Goal: Transaction & Acquisition: Subscribe to service/newsletter

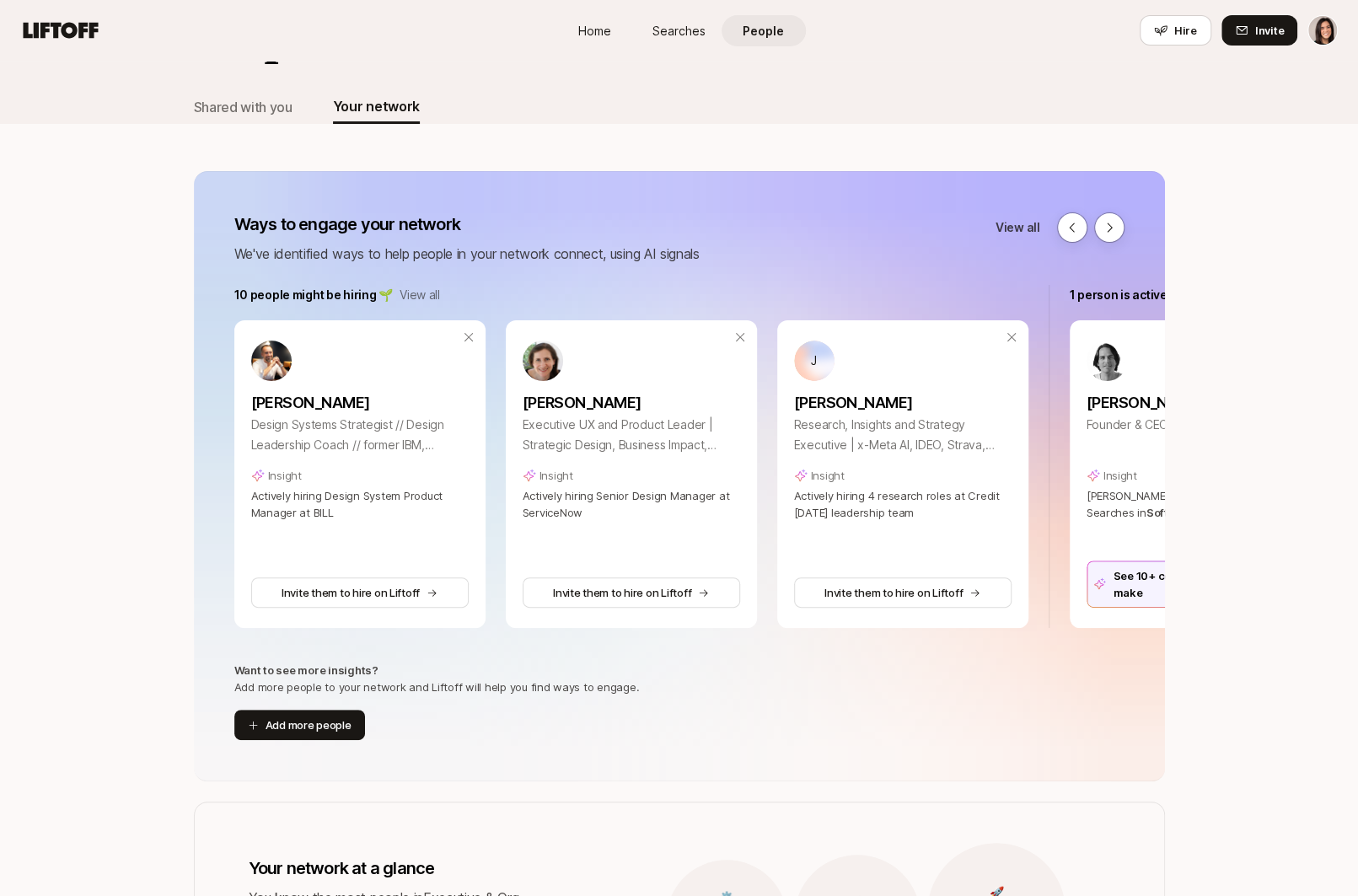
scroll to position [0, 834]
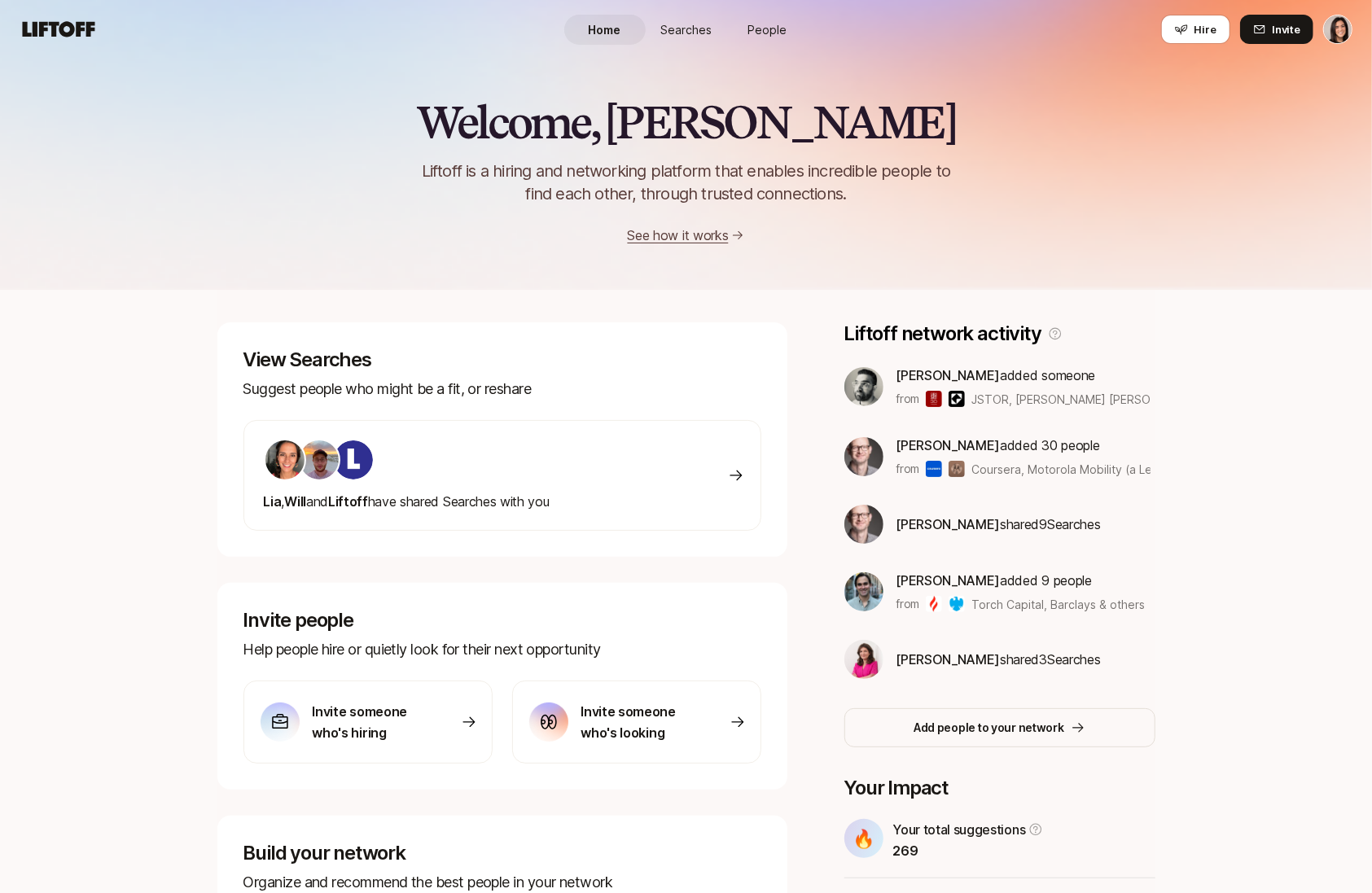
click at [1337, 32] on html "Home Searches People Hire Home Searches People Hire Hire Invite Welcome, Eleano…" at bounding box center [686, 446] width 1372 height 893
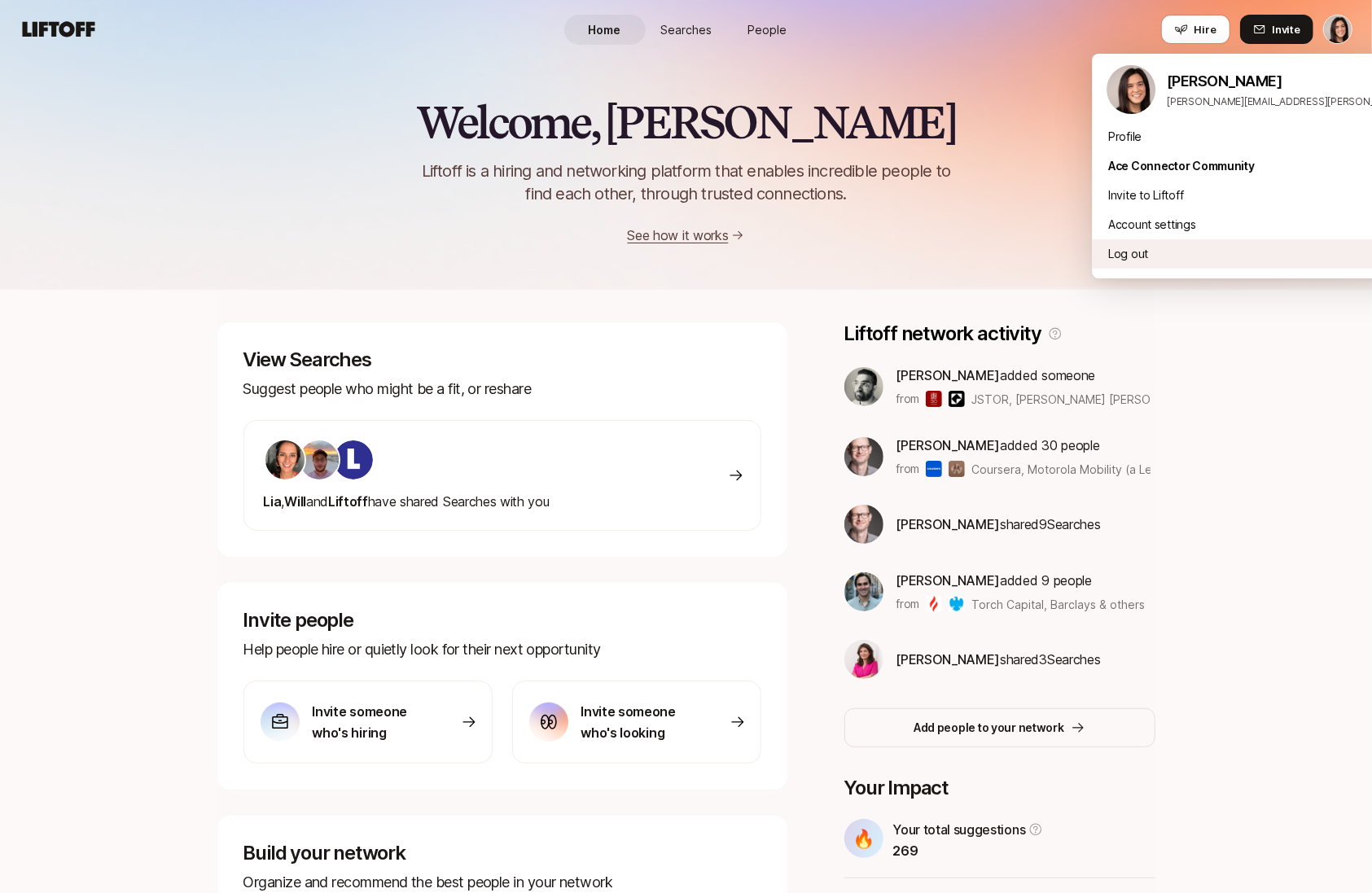
click at [1199, 267] on div "Log out" at bounding box center [1293, 253] width 403 height 30
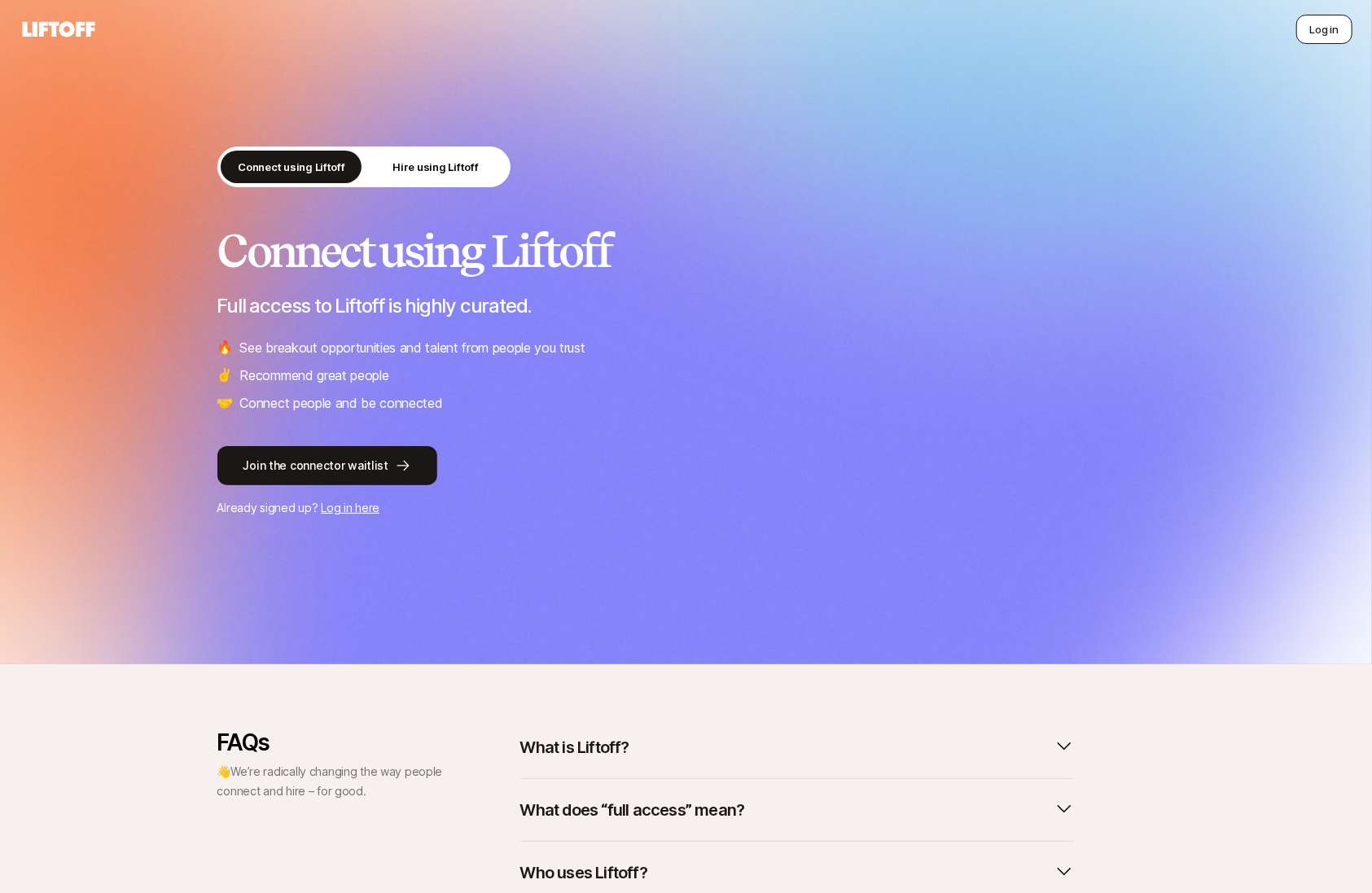
click at [1310, 35] on button "Log in" at bounding box center [1324, 29] width 57 height 30
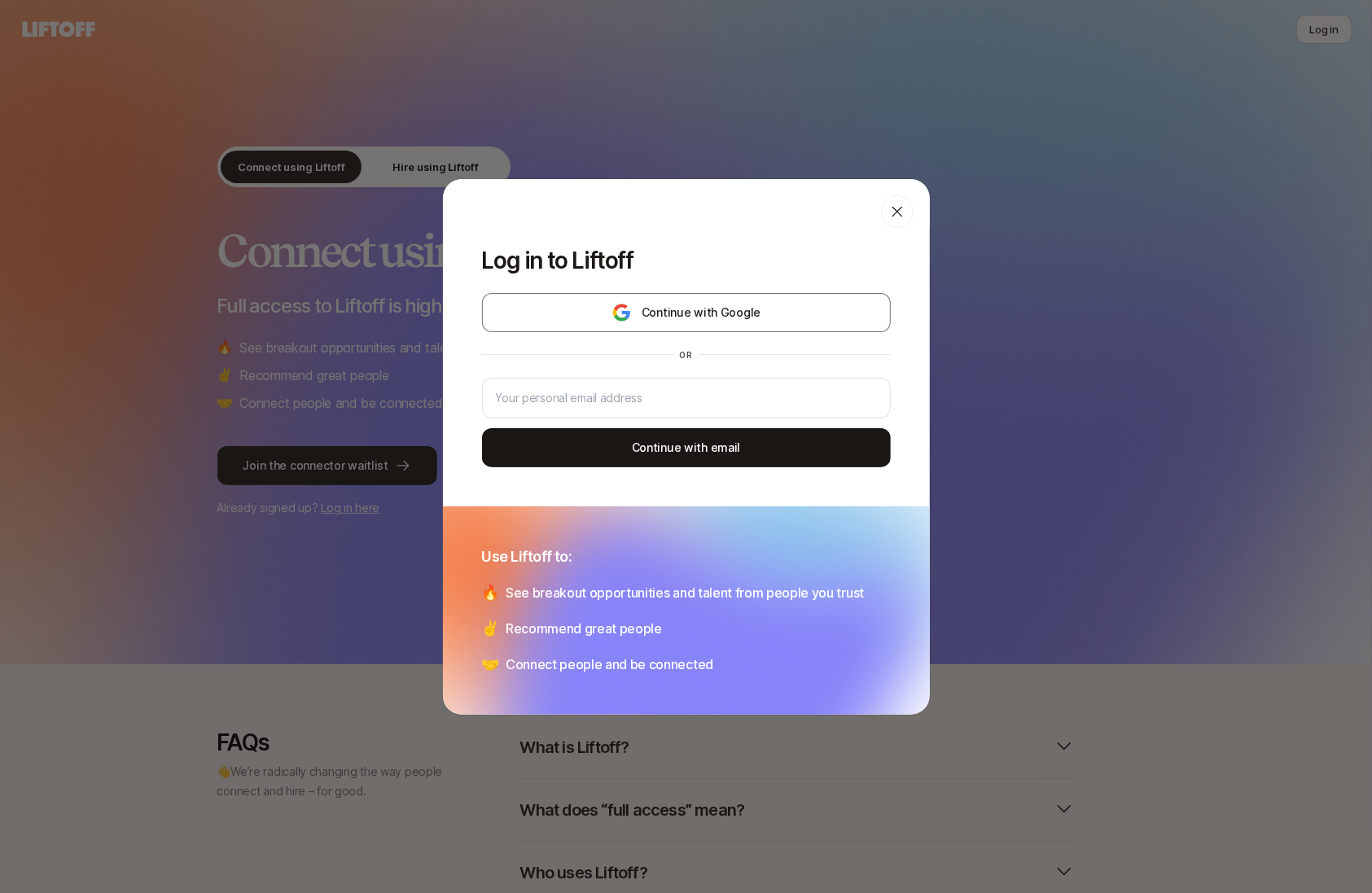
click at [895, 218] on icon at bounding box center [897, 211] width 16 height 16
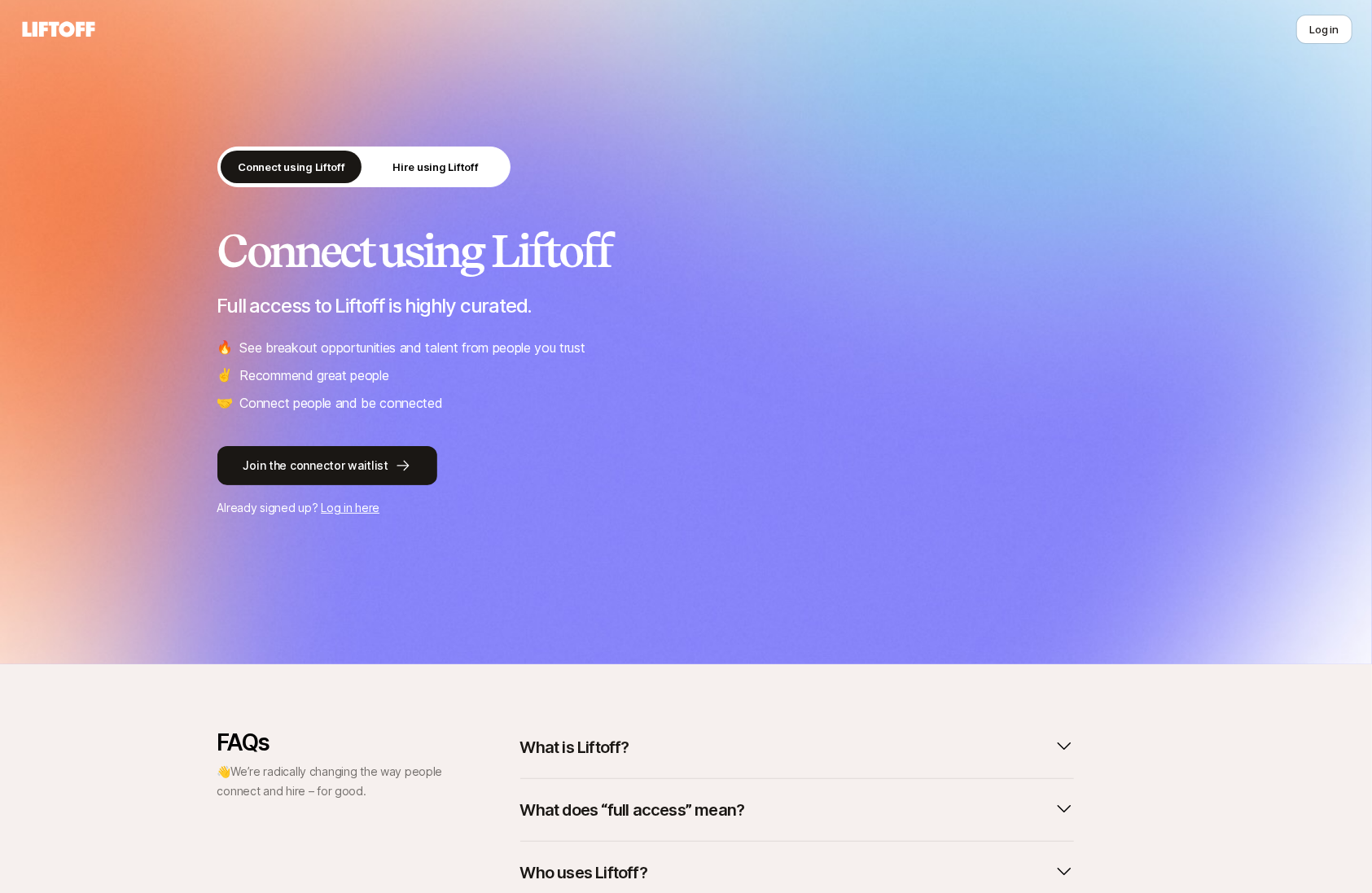
click at [50, 39] on icon at bounding box center [58, 30] width 78 height 23
click at [50, 25] on icon at bounding box center [59, 29] width 73 height 15
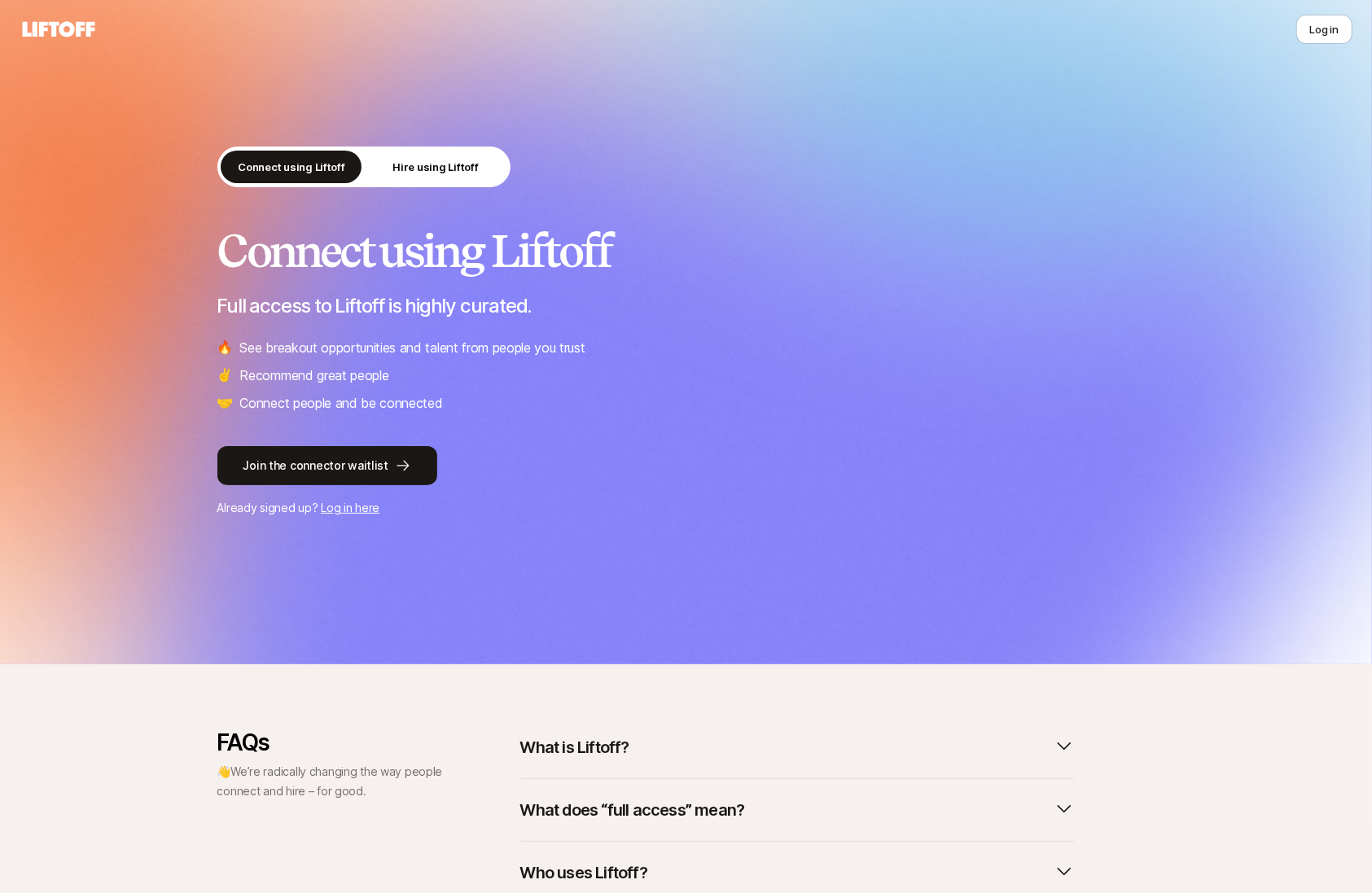
click at [366, 510] on link "Log in here" at bounding box center [349, 507] width 59 height 13
click at [1310, 33] on button "Log in" at bounding box center [1324, 29] width 57 height 30
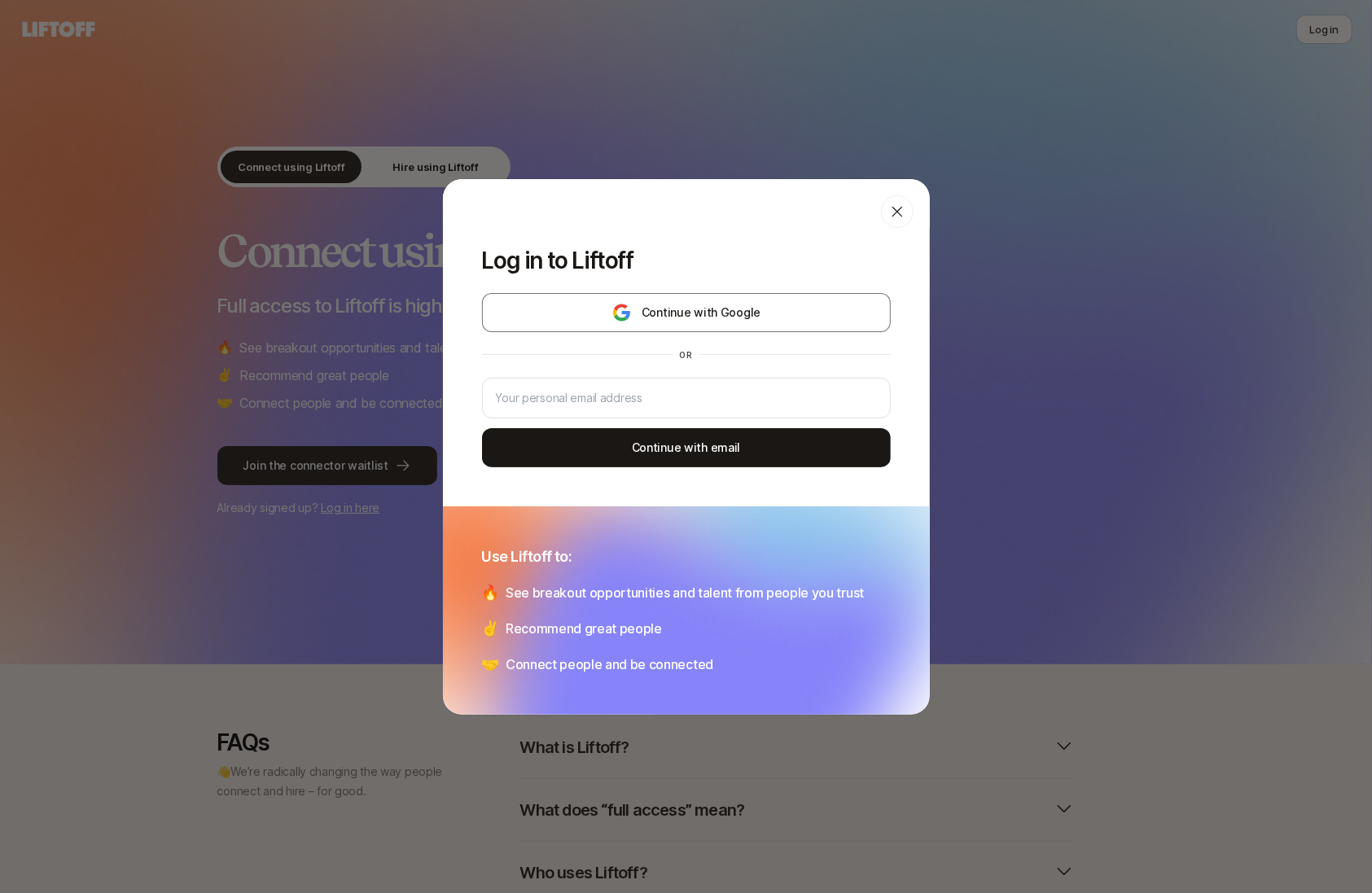
click at [898, 211] on icon at bounding box center [897, 211] width 16 height 16
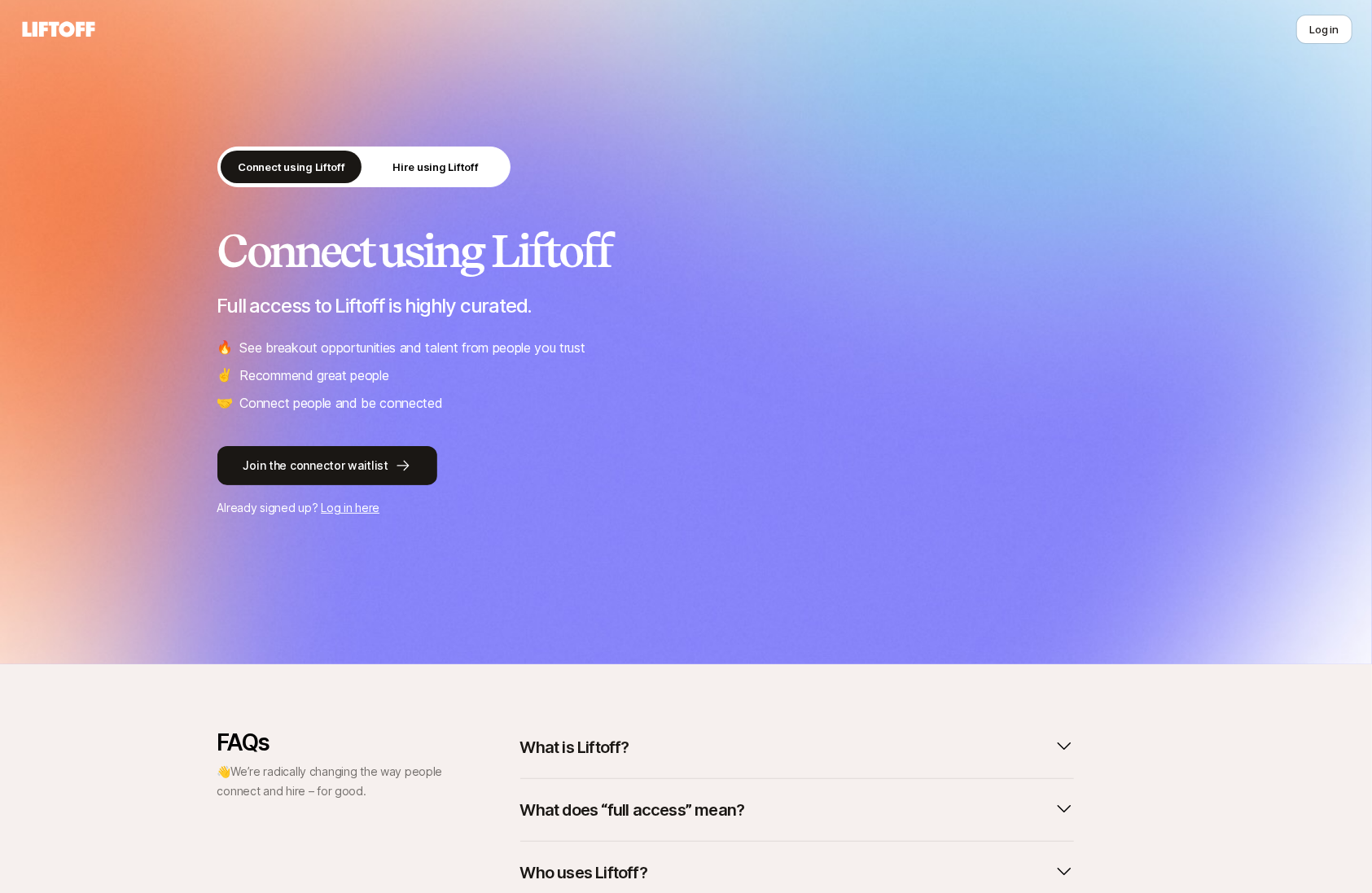
click at [355, 509] on link "Log in here" at bounding box center [349, 507] width 59 height 13
click at [1320, 35] on button "Log in" at bounding box center [1324, 29] width 57 height 30
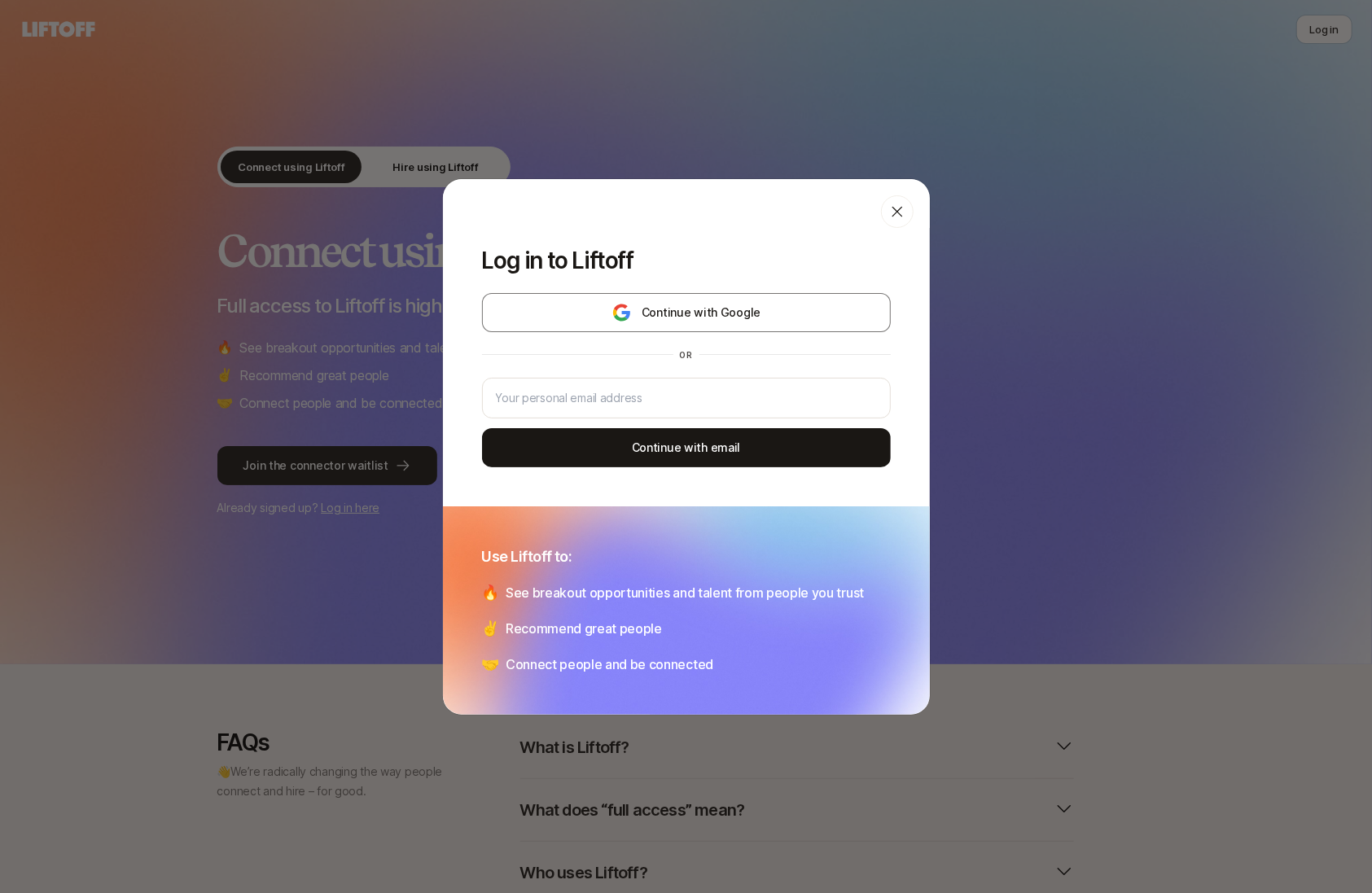
click at [911, 214] on div at bounding box center [897, 212] width 33 height 33
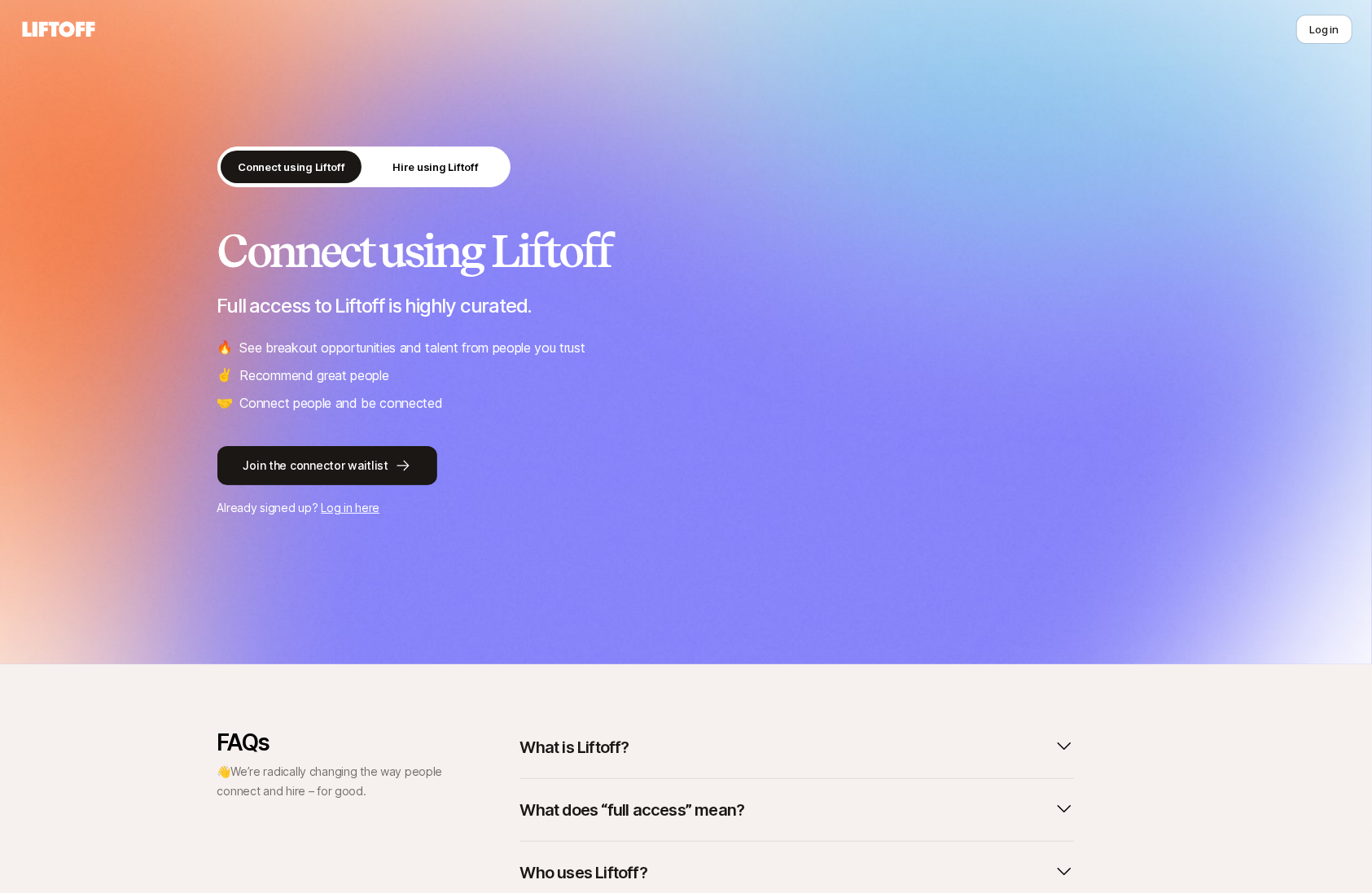
click at [346, 513] on link "Log in here" at bounding box center [349, 507] width 59 height 13
click at [1320, 24] on button "Log in" at bounding box center [1324, 29] width 57 height 30
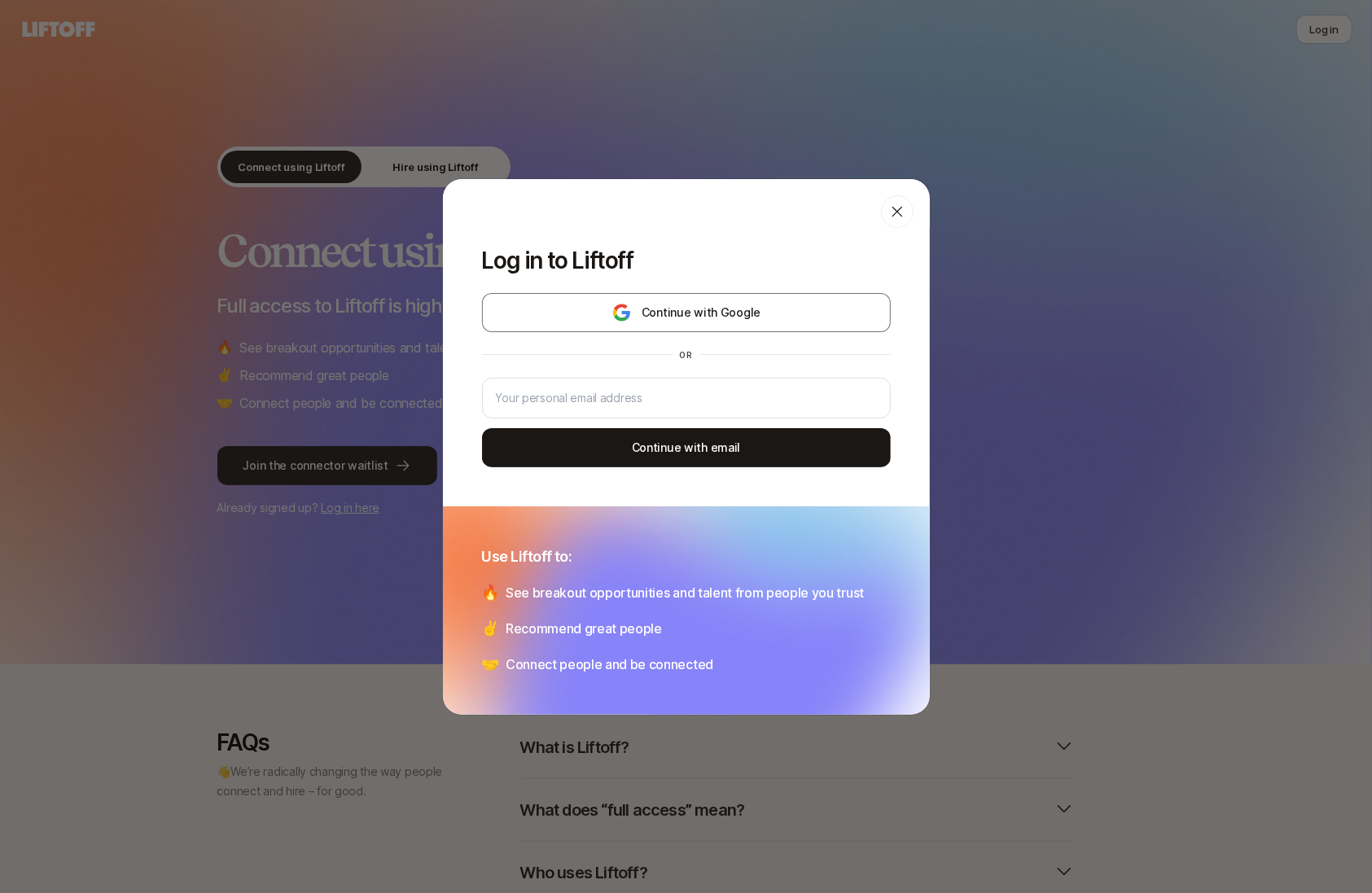
click at [908, 218] on div at bounding box center [897, 212] width 33 height 33
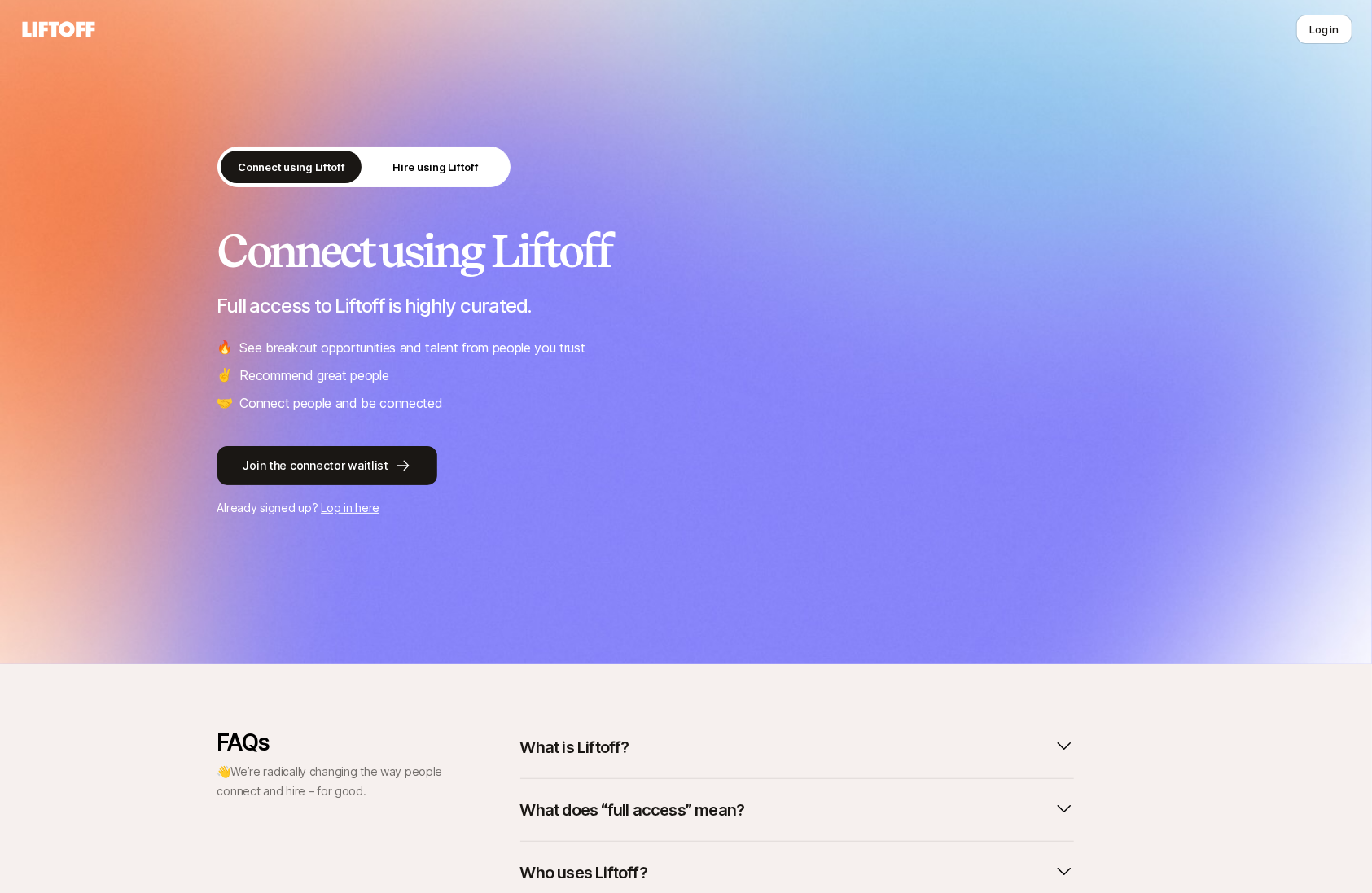
click at [351, 509] on link "Log in here" at bounding box center [349, 507] width 59 height 13
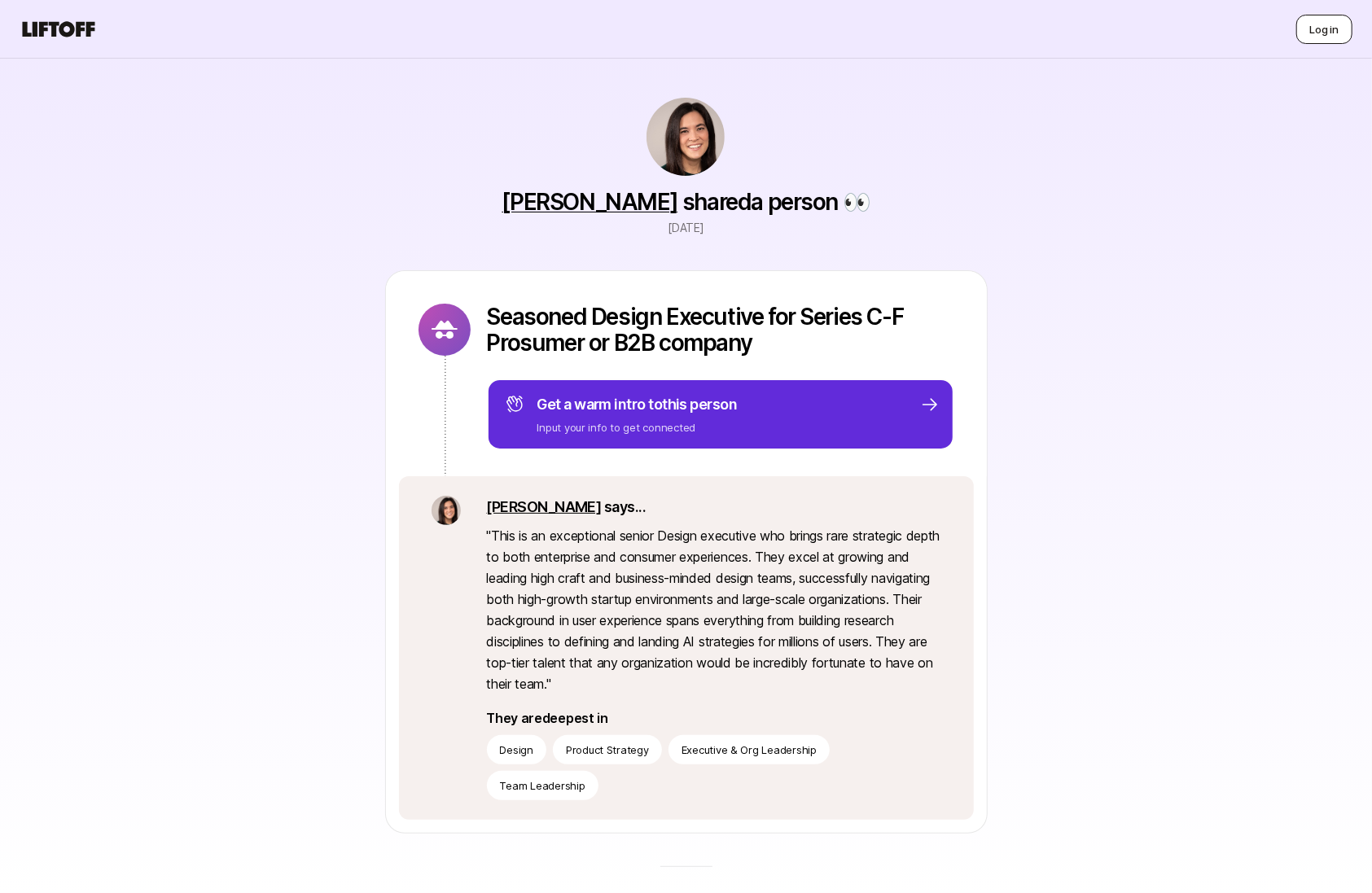
click at [1335, 24] on button "Log in" at bounding box center [1324, 29] width 57 height 30
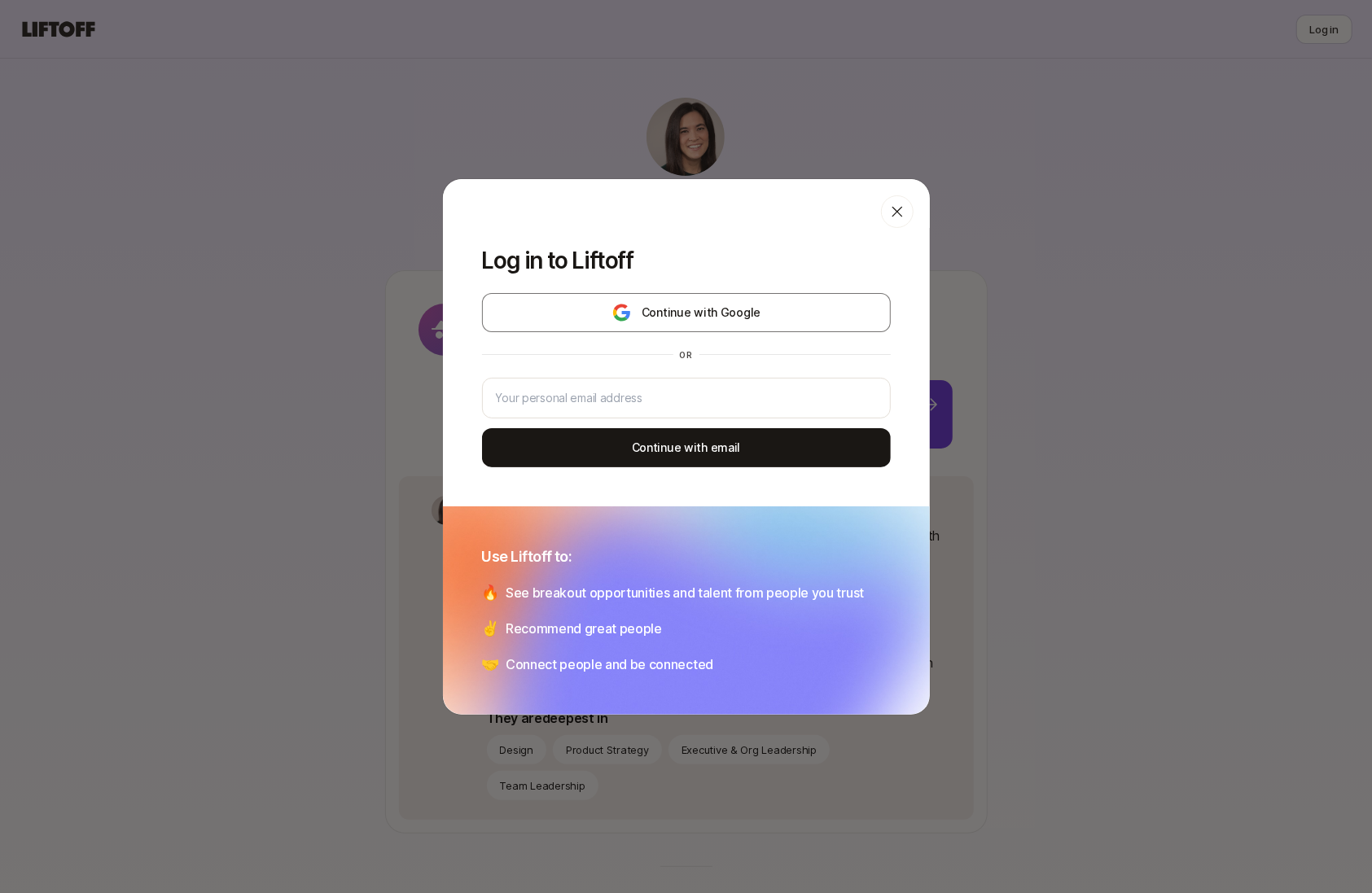
click at [899, 213] on icon at bounding box center [896, 211] width 11 height 11
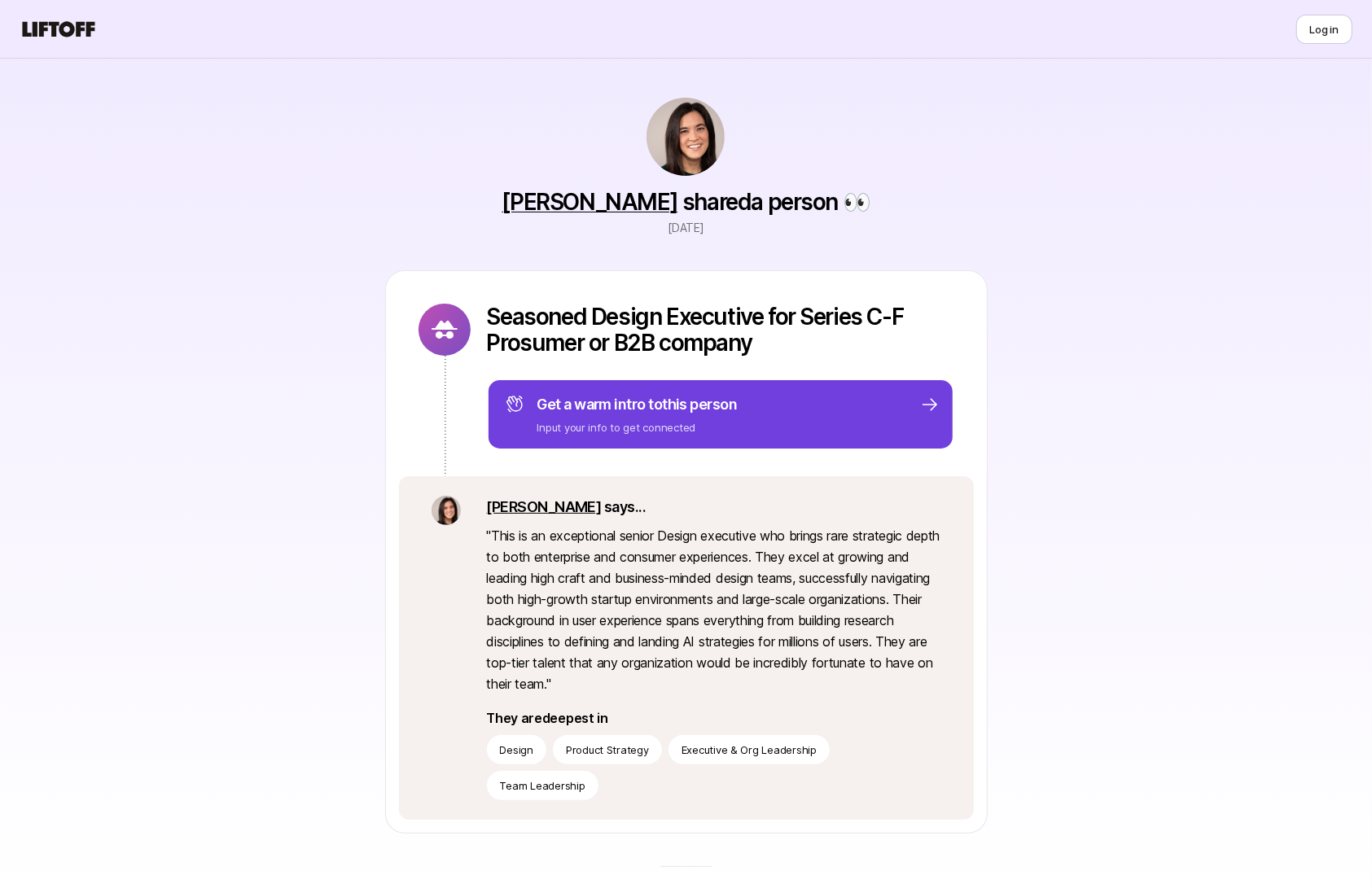
click at [722, 409] on span "to this person" at bounding box center [692, 404] width 88 height 17
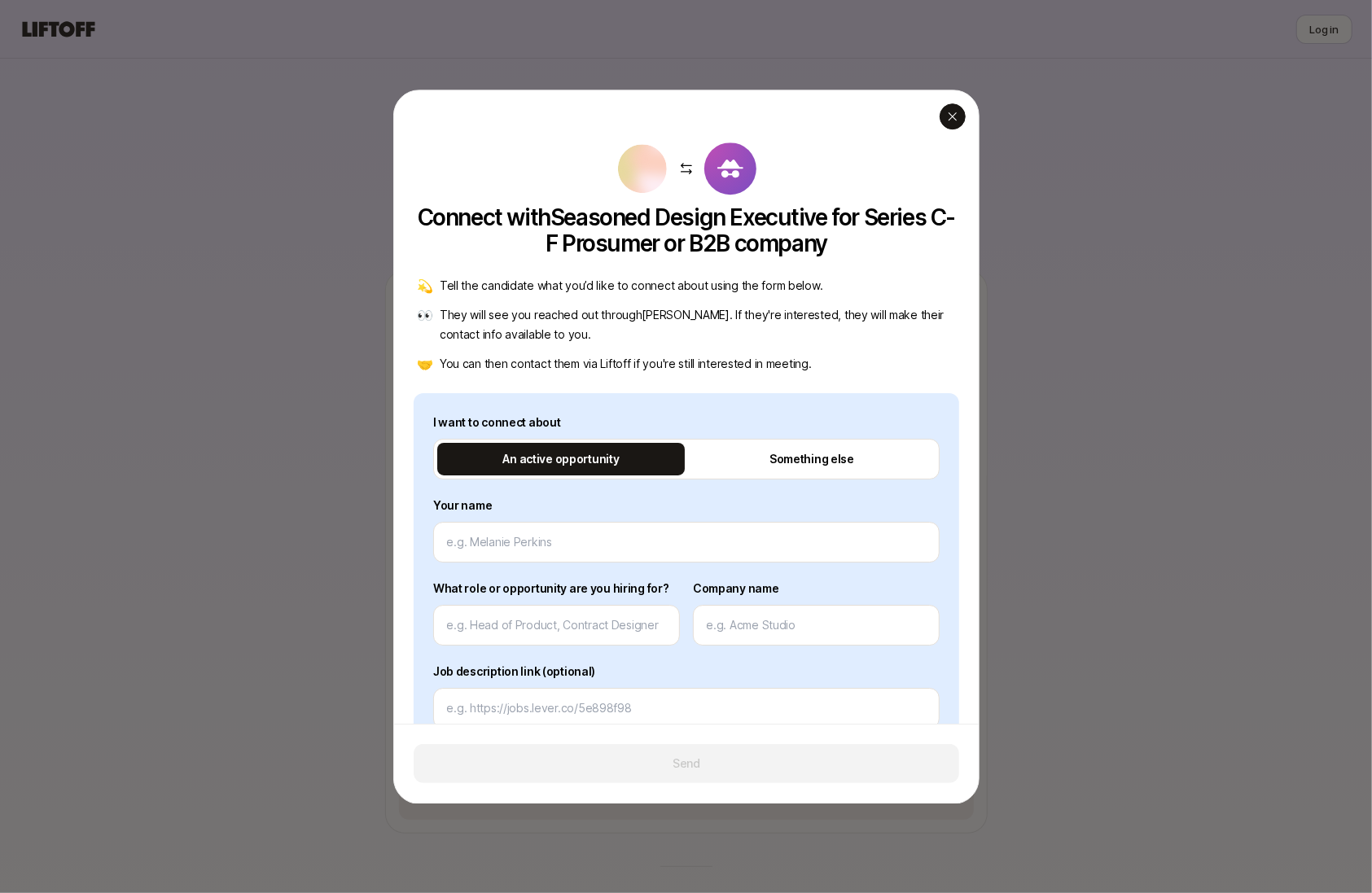
click at [959, 116] on div "button" at bounding box center [952, 116] width 26 height 26
type textarea "x"
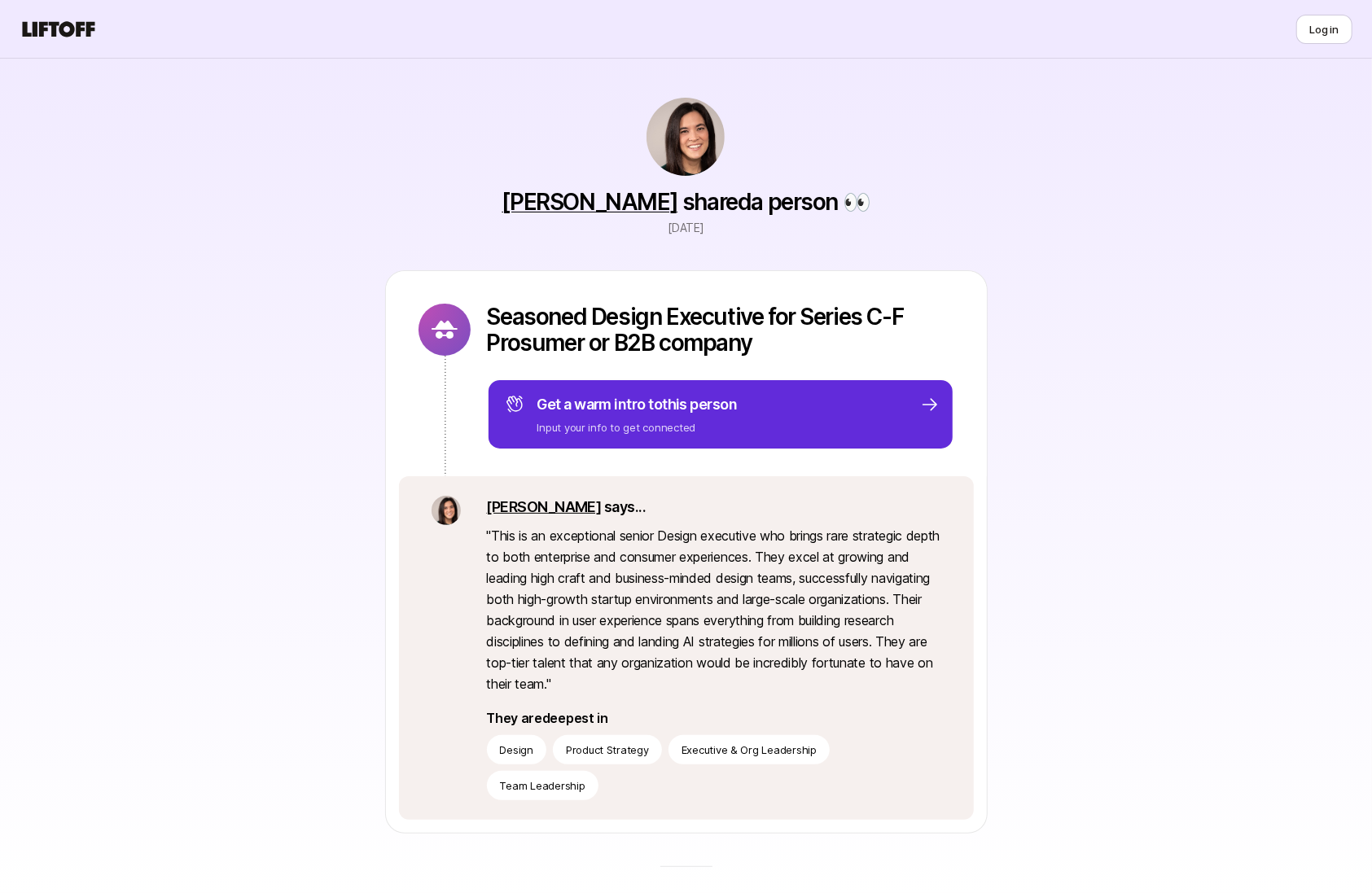
click at [72, 37] on icon at bounding box center [58, 30] width 78 height 23
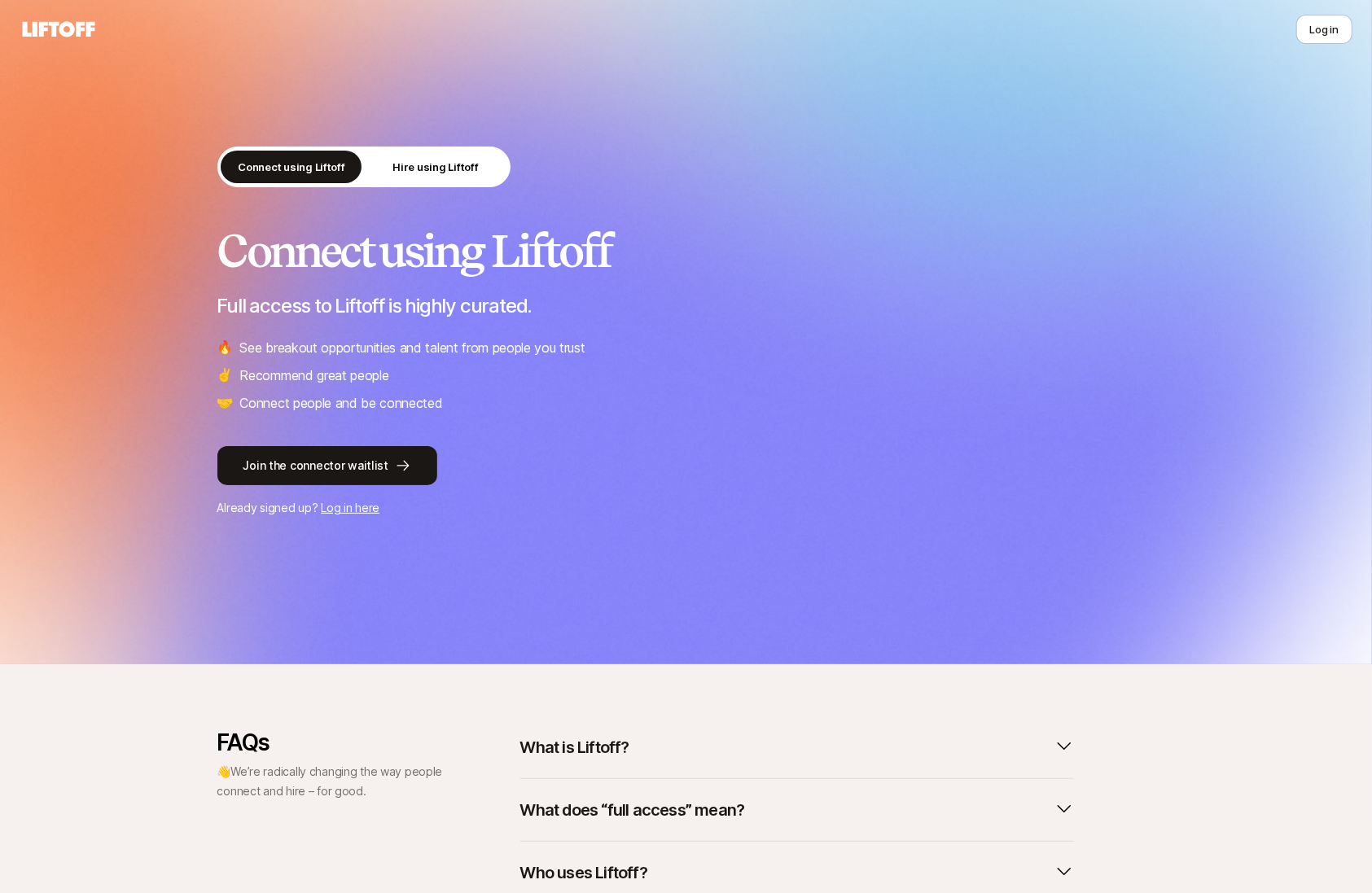
scroll to position [223, 0]
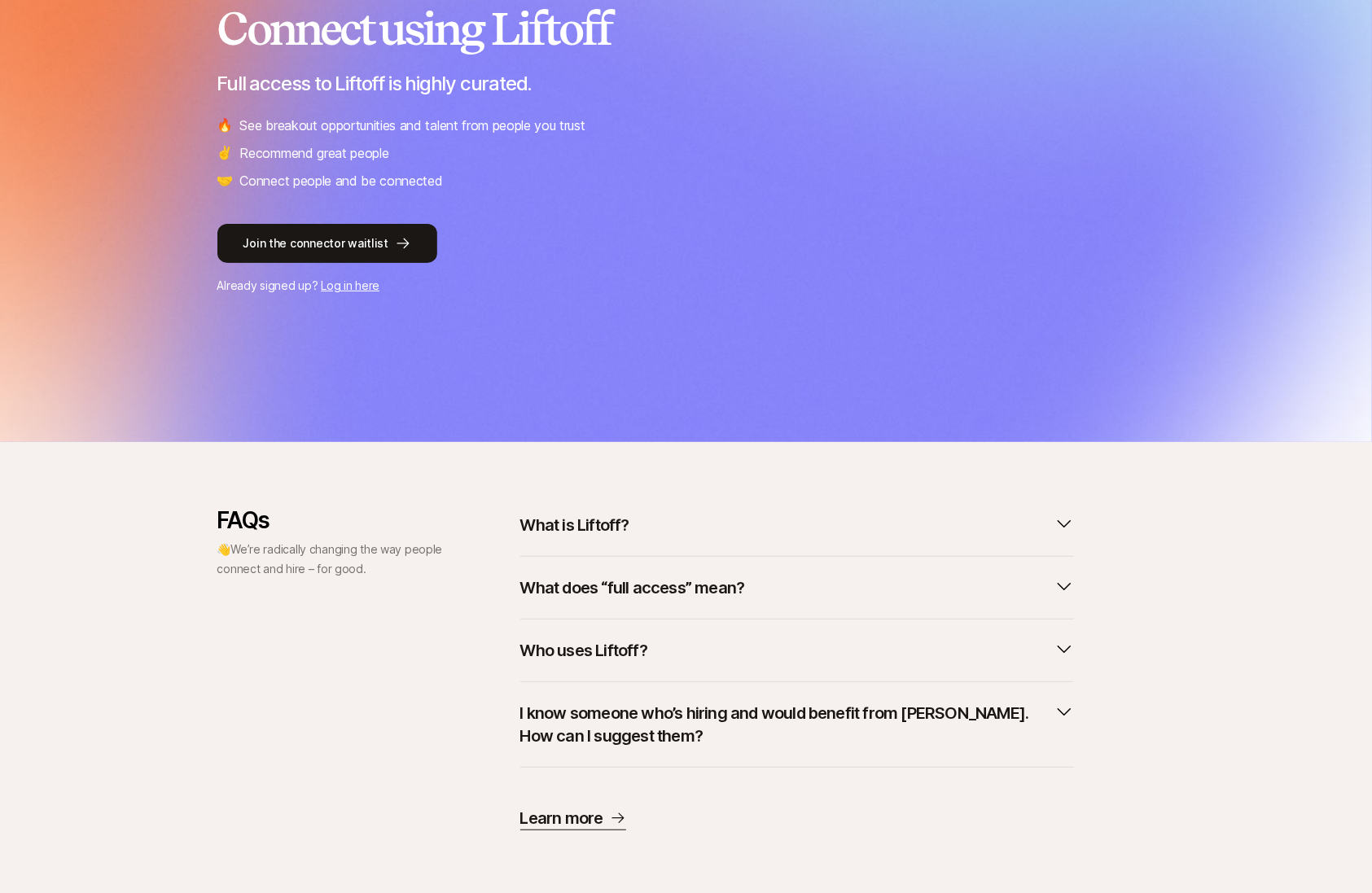
click at [625, 509] on button "What is Liftoff?" at bounding box center [796, 525] width 554 height 35
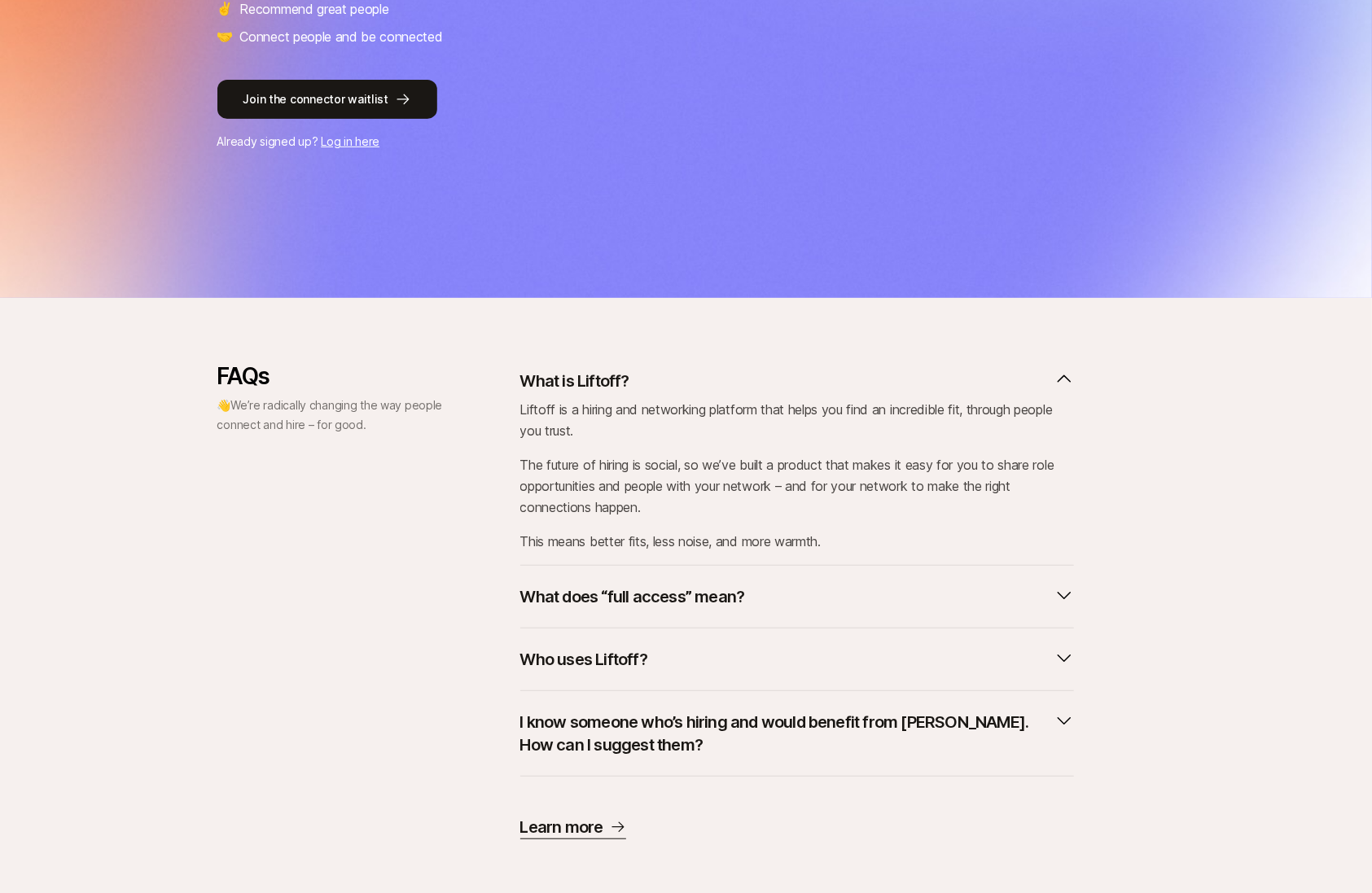
scroll to position [375, 0]
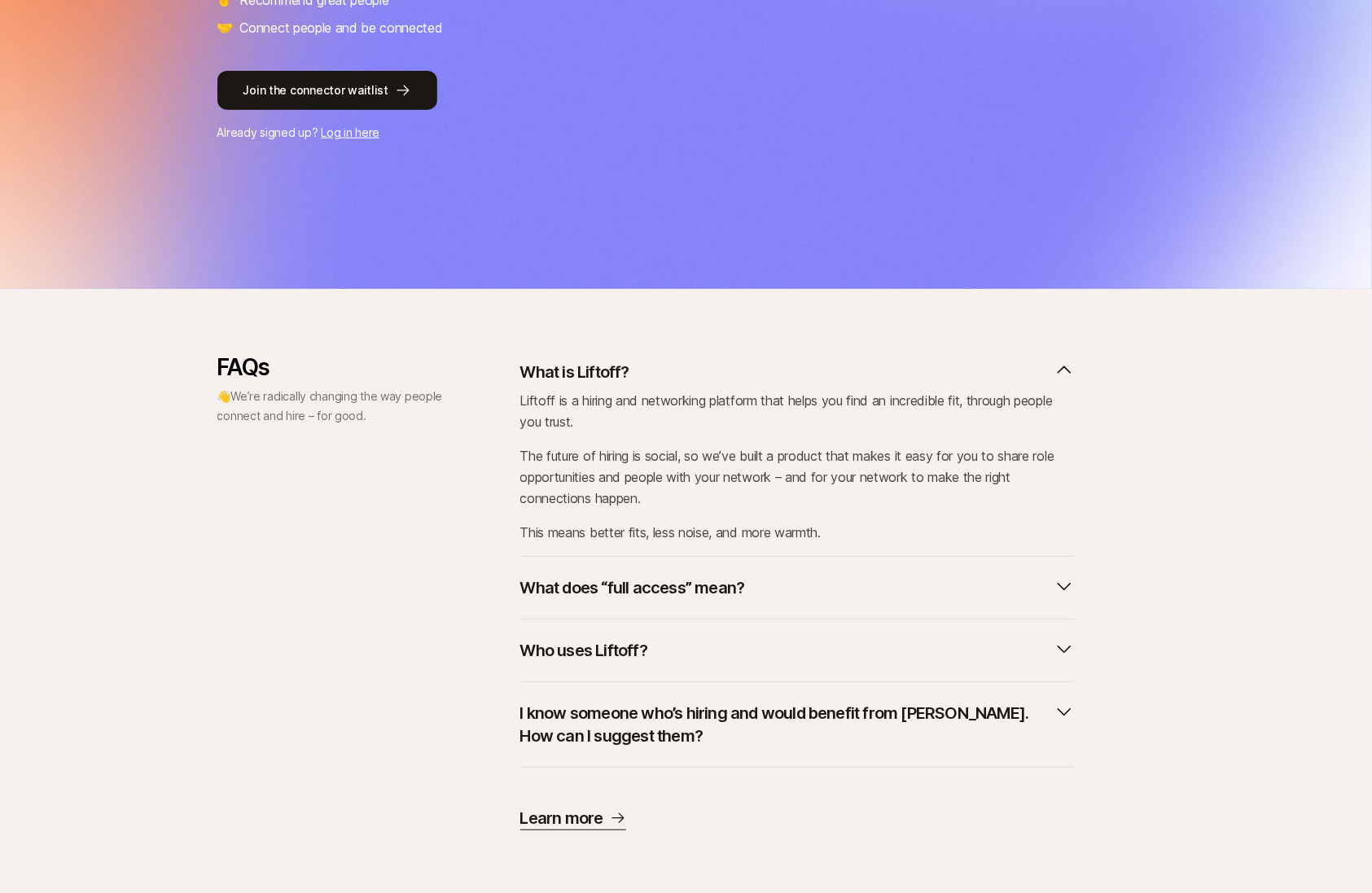
click at [601, 594] on p "What does “full access” mean?" at bounding box center [632, 588] width 225 height 23
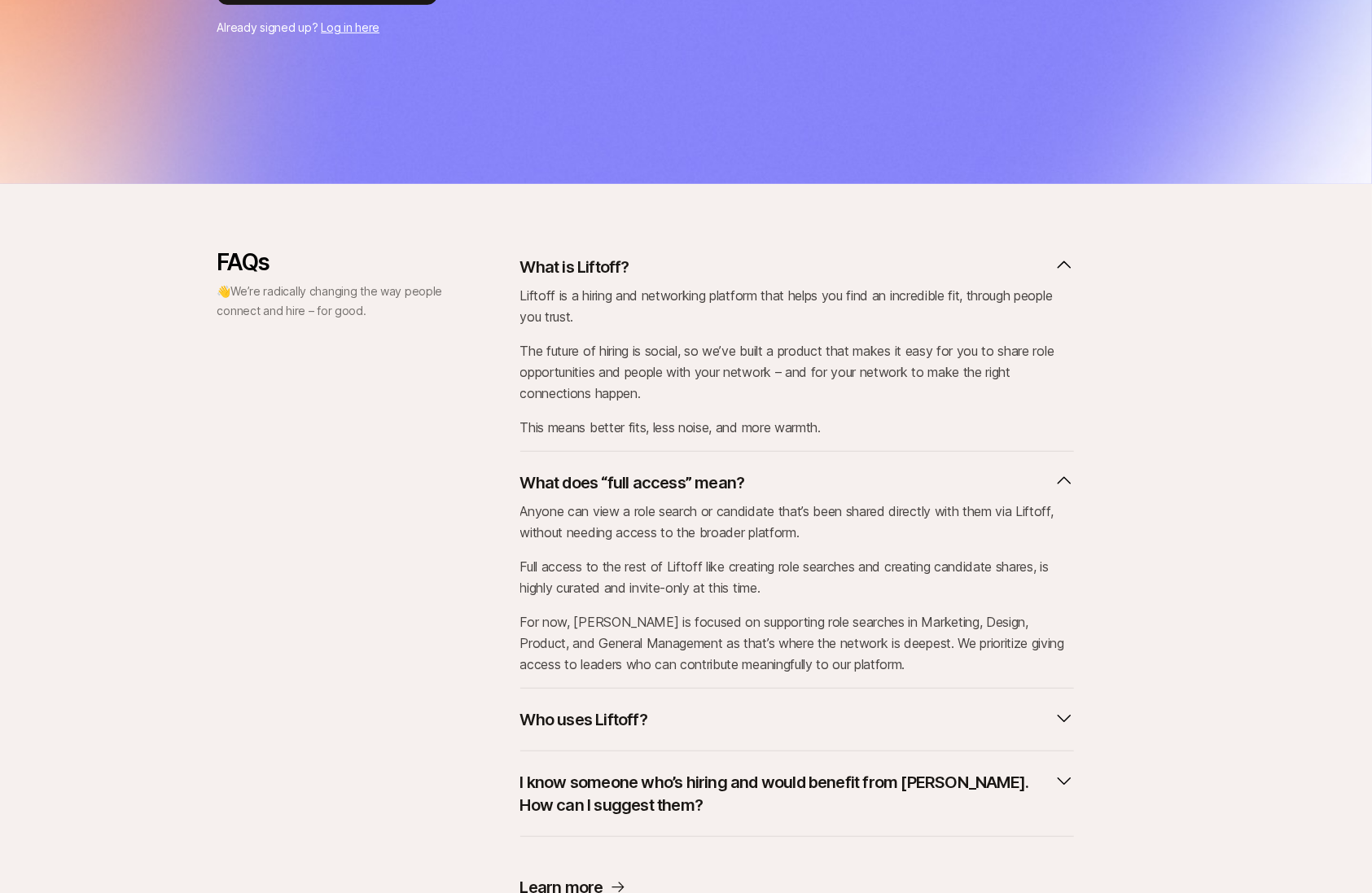
scroll to position [532, 0]
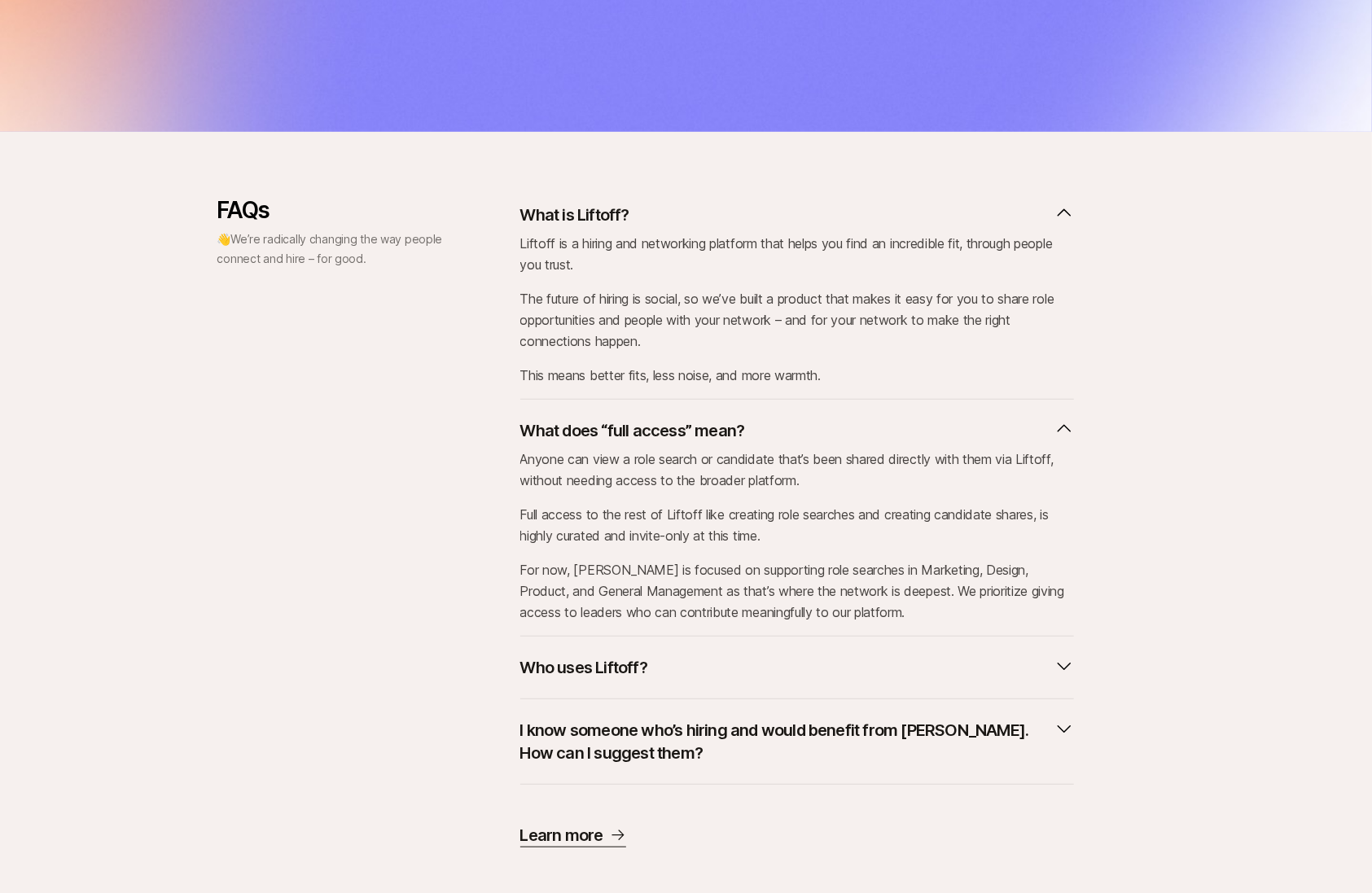
click at [584, 674] on p "Who uses Liftoff?" at bounding box center [583, 668] width 127 height 23
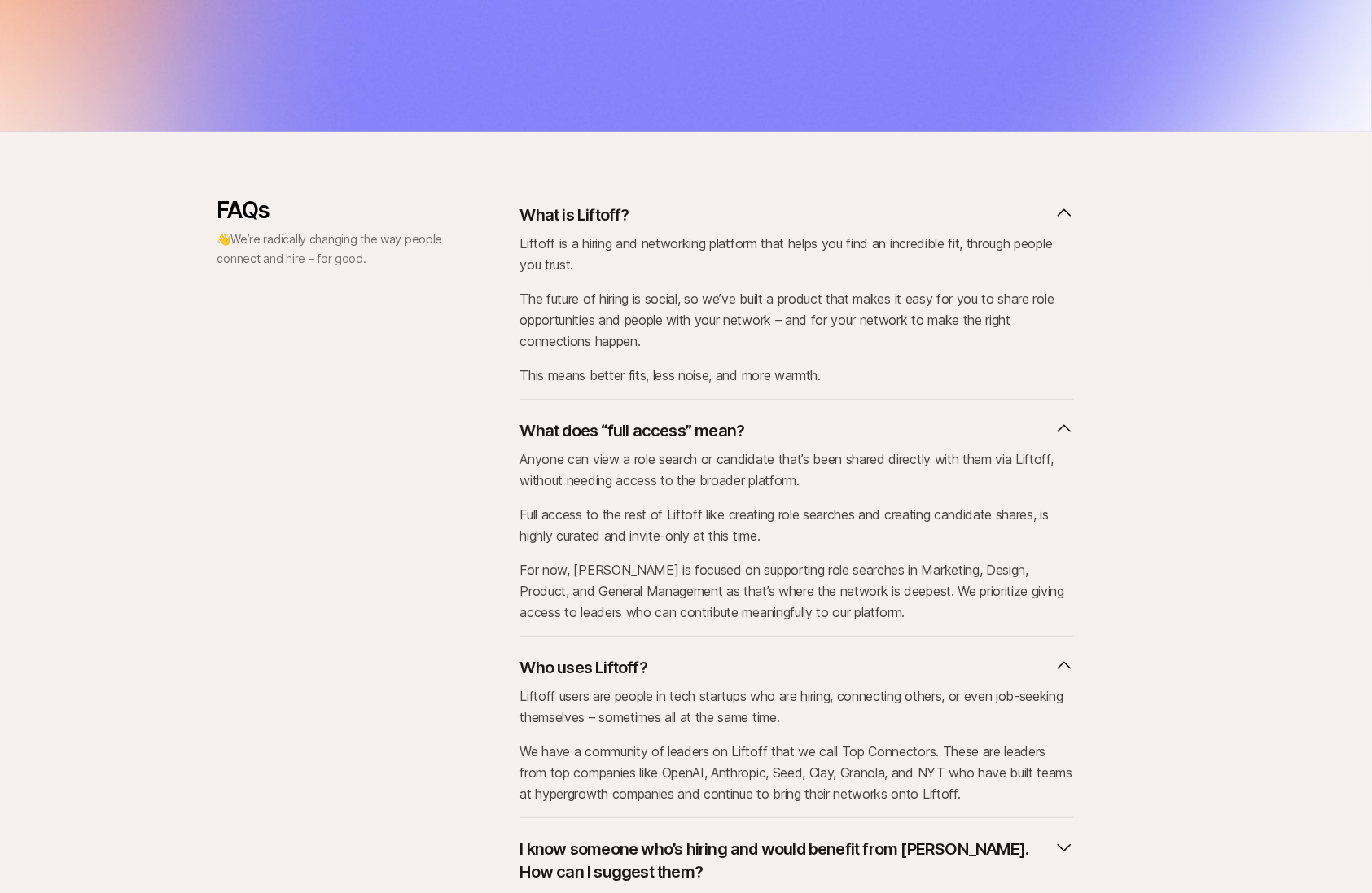
scroll to position [669, 0]
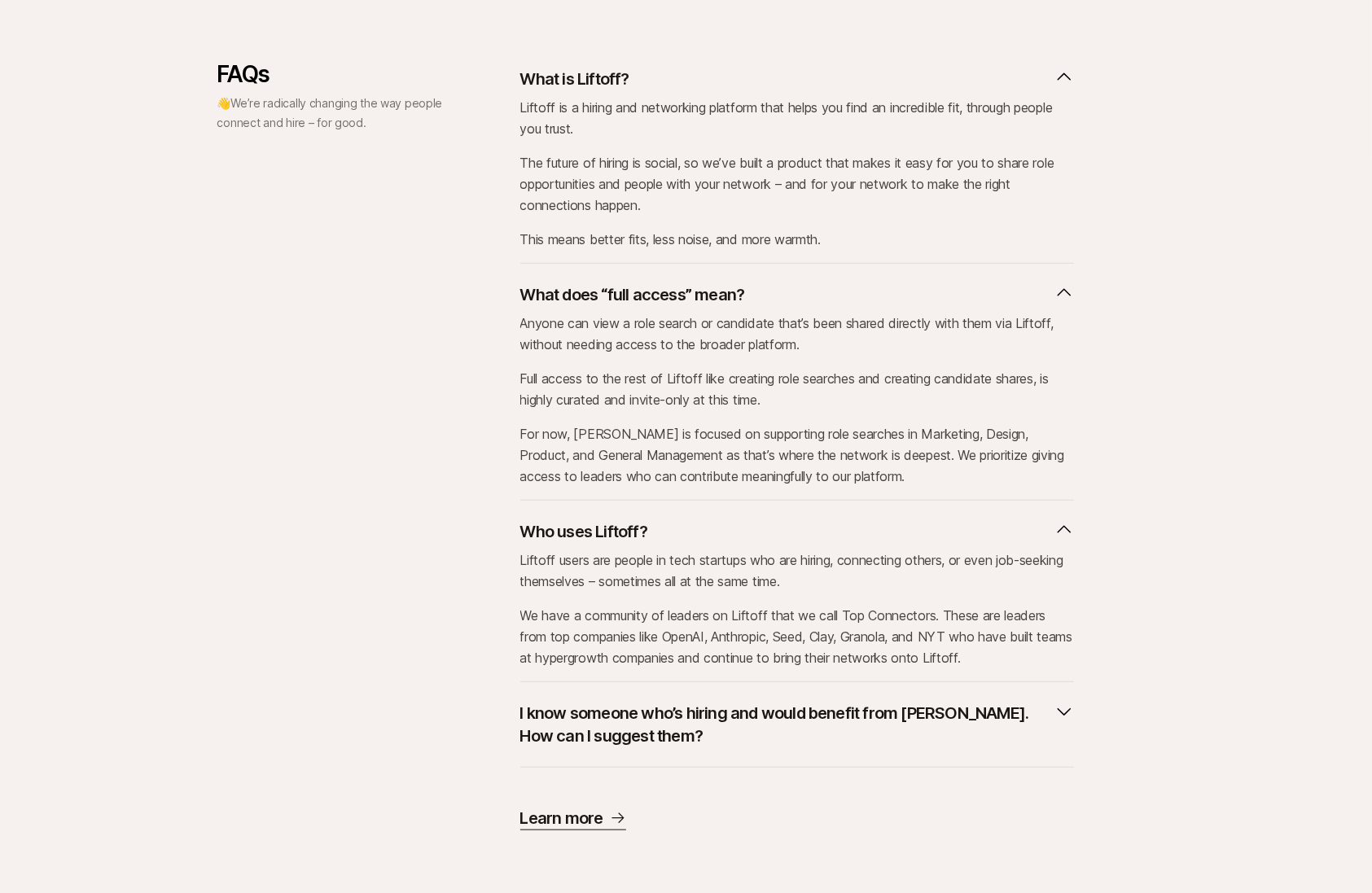
click at [657, 736] on p "I know someone who’s hiring and would benefit from Liftoff. How can I suggest t…" at bounding box center [784, 724] width 528 height 46
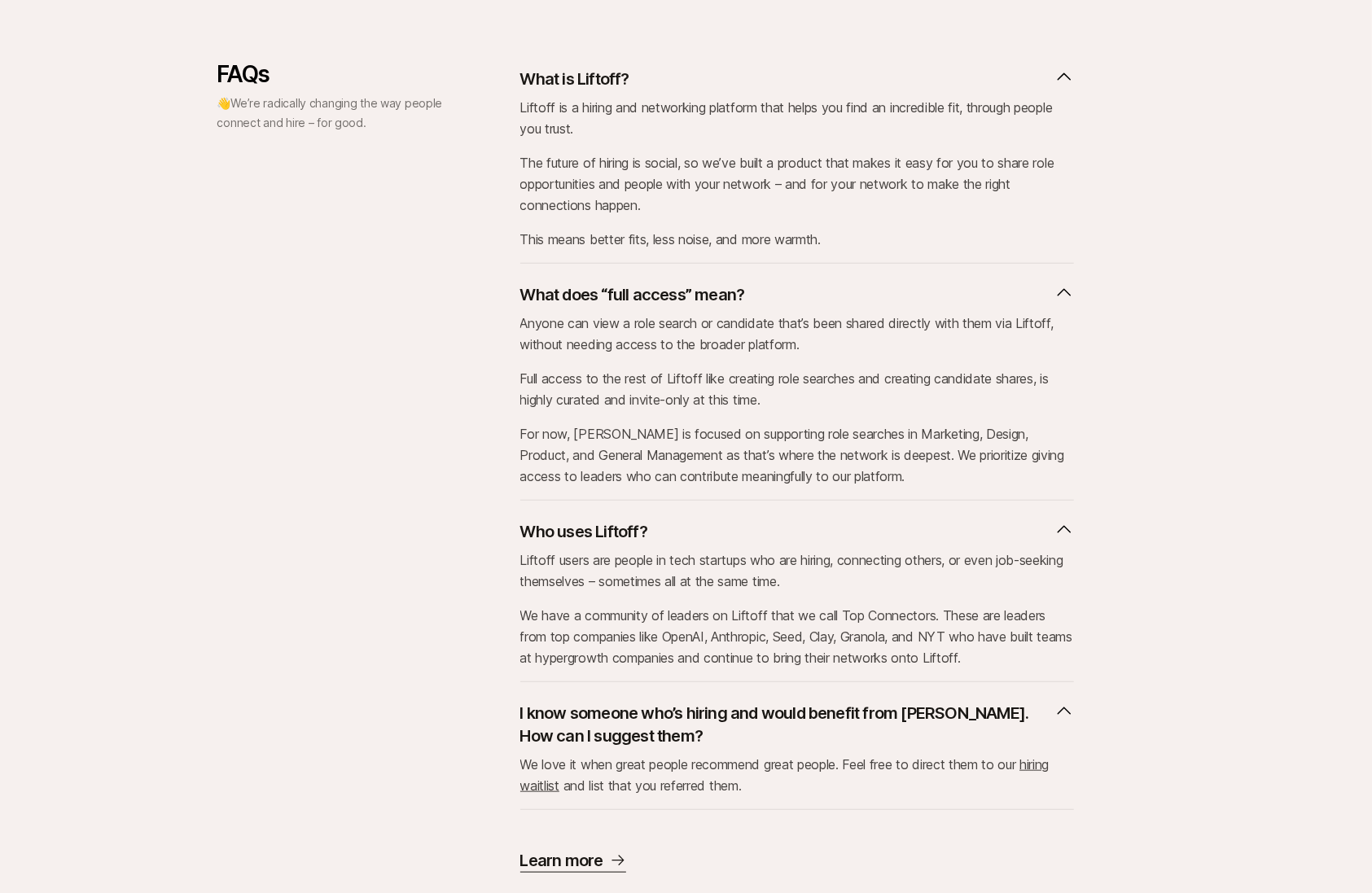
scroll to position [711, 0]
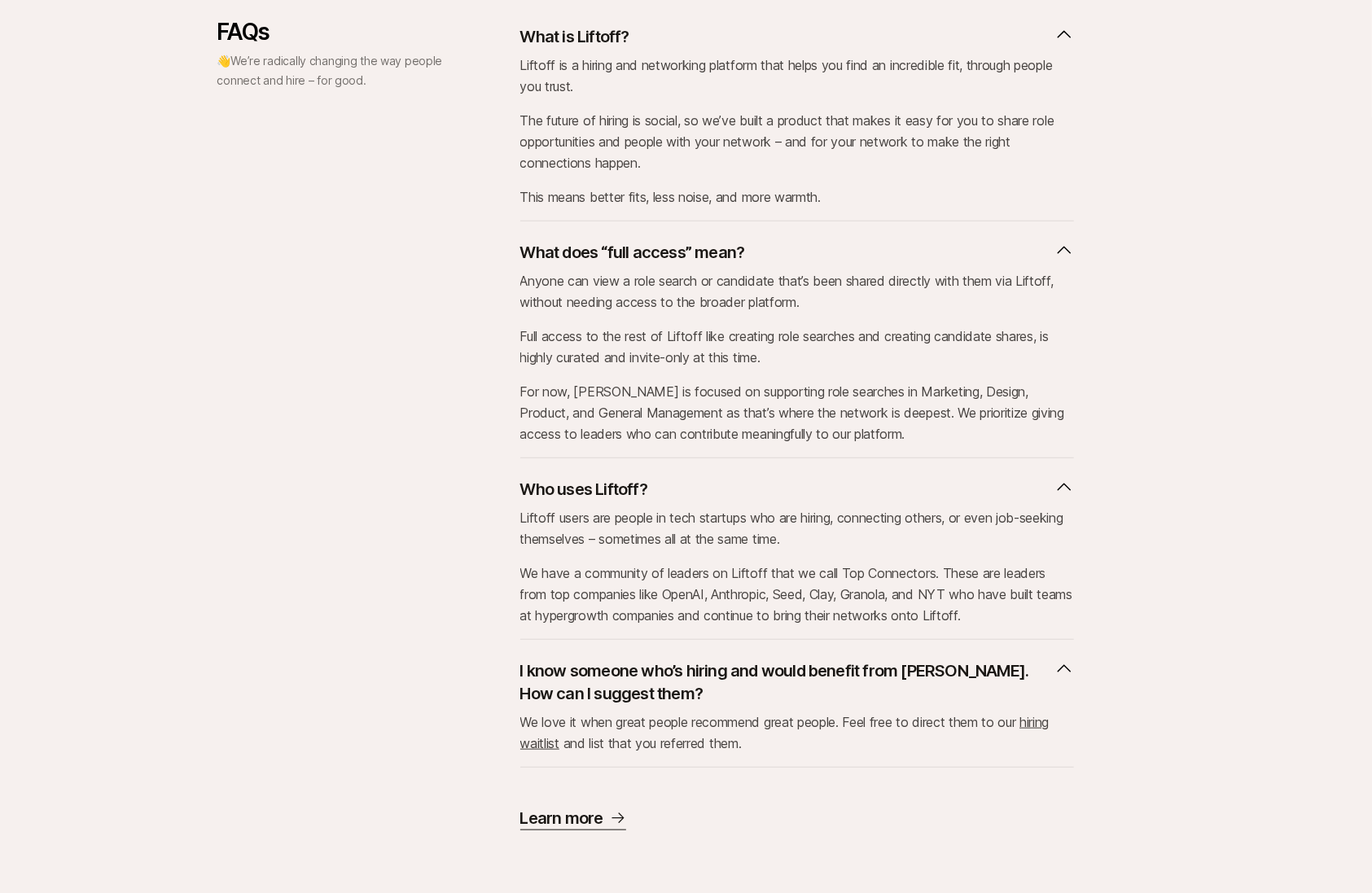
click at [578, 813] on p "Learn more" at bounding box center [561, 818] width 83 height 23
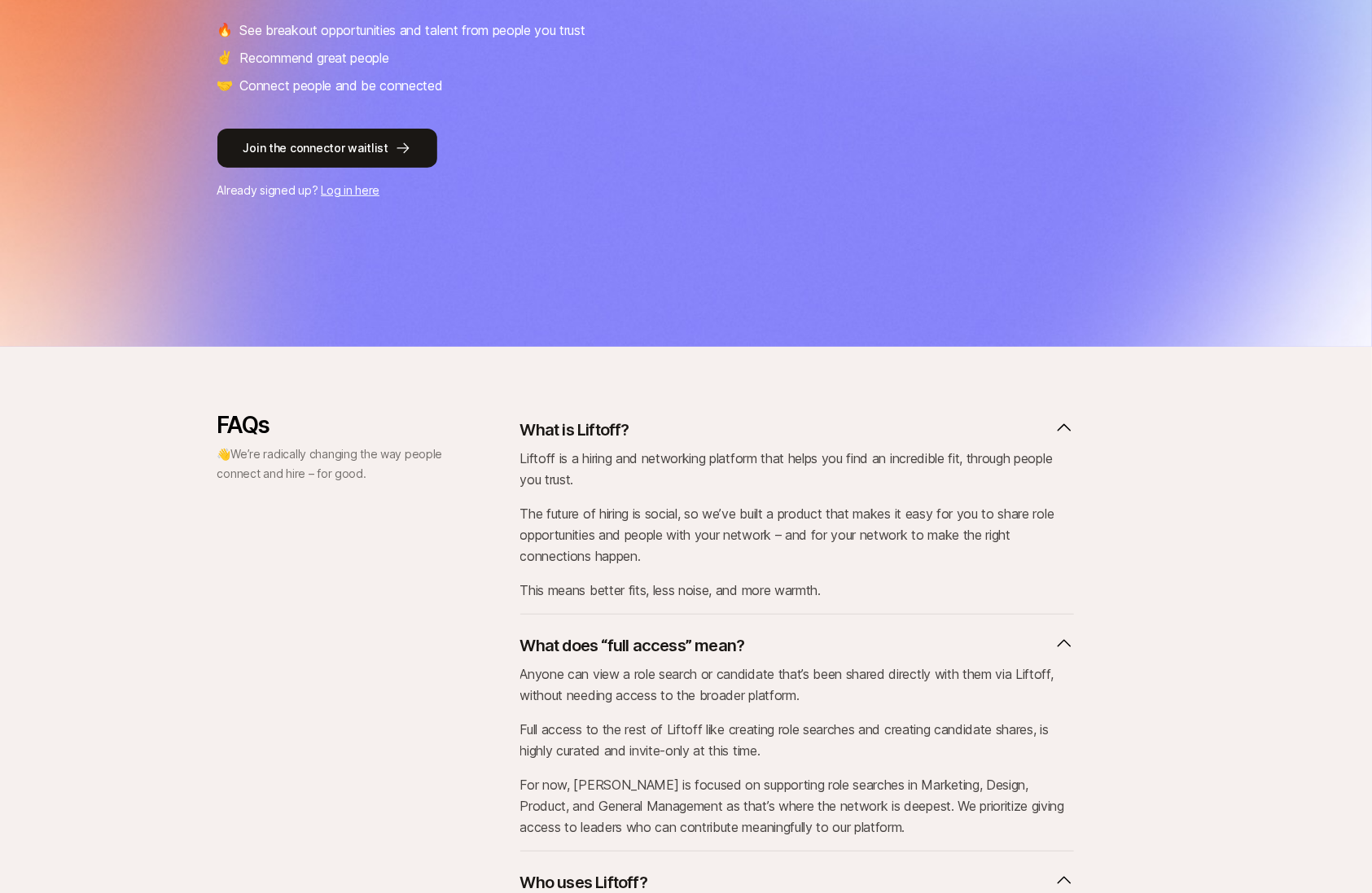
scroll to position [0, 0]
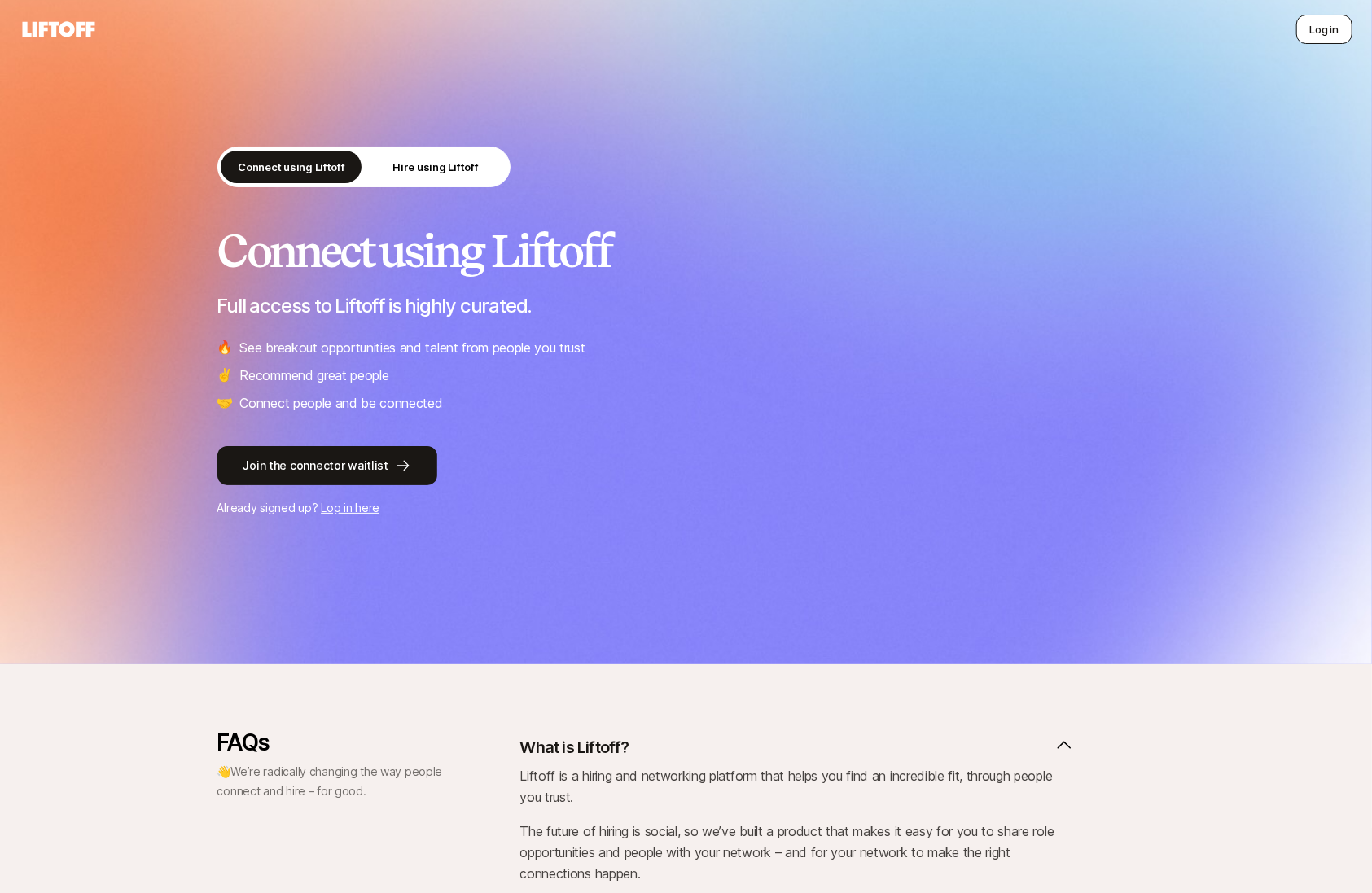
click at [1316, 35] on button "Log in" at bounding box center [1324, 29] width 57 height 30
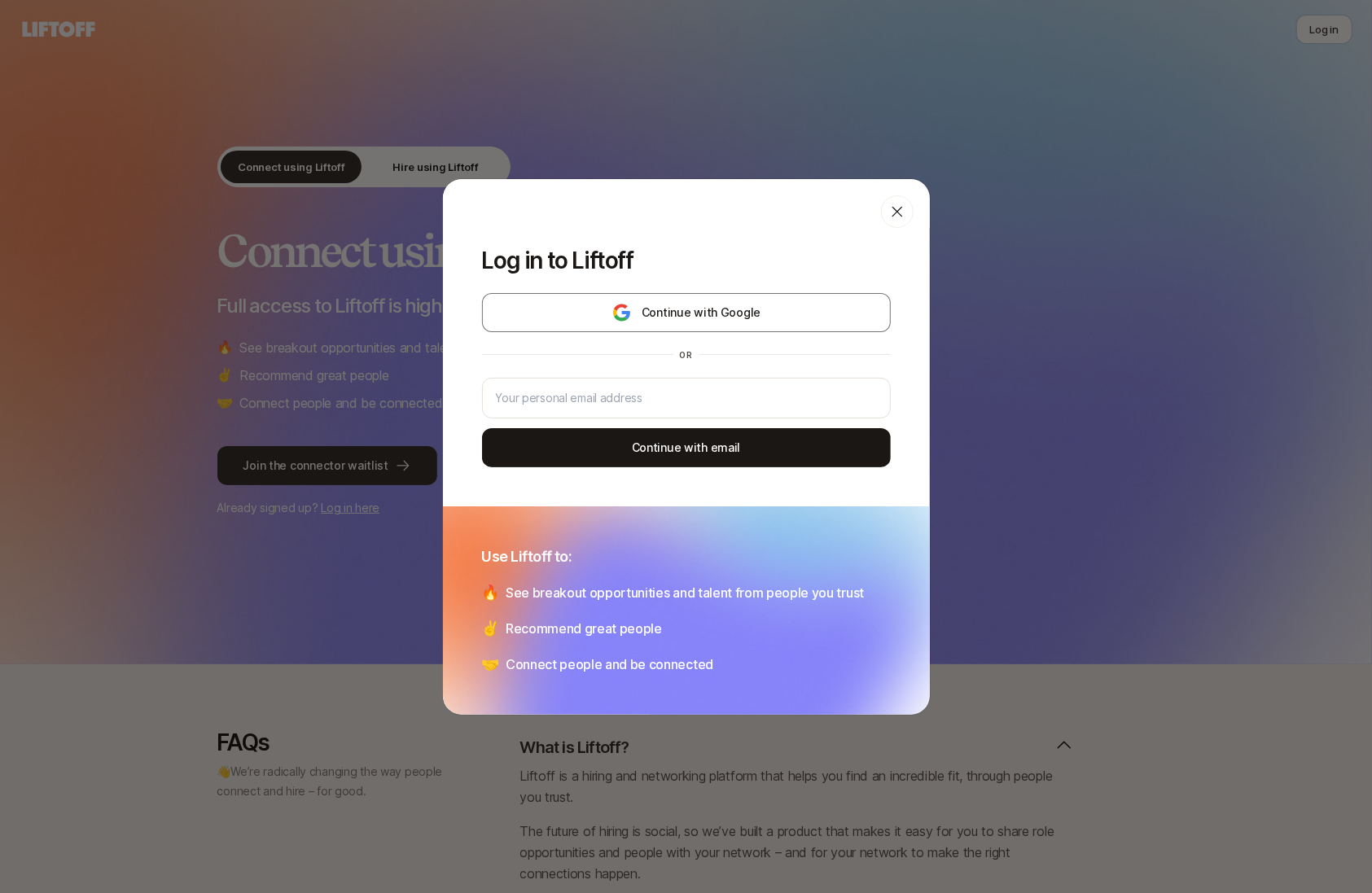
click at [900, 212] on icon at bounding box center [897, 211] width 16 height 16
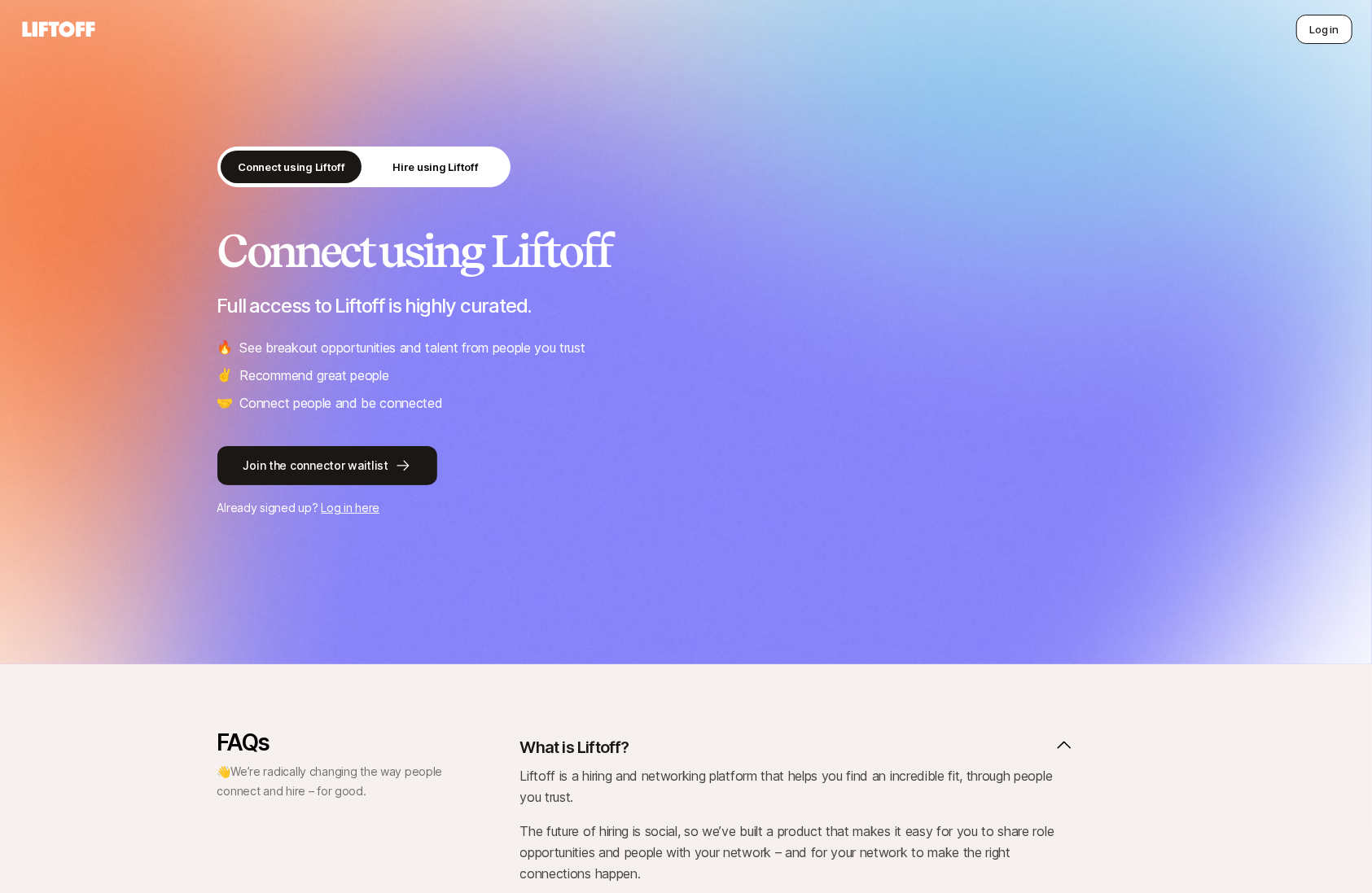
click at [1325, 30] on button "Log in" at bounding box center [1324, 29] width 57 height 30
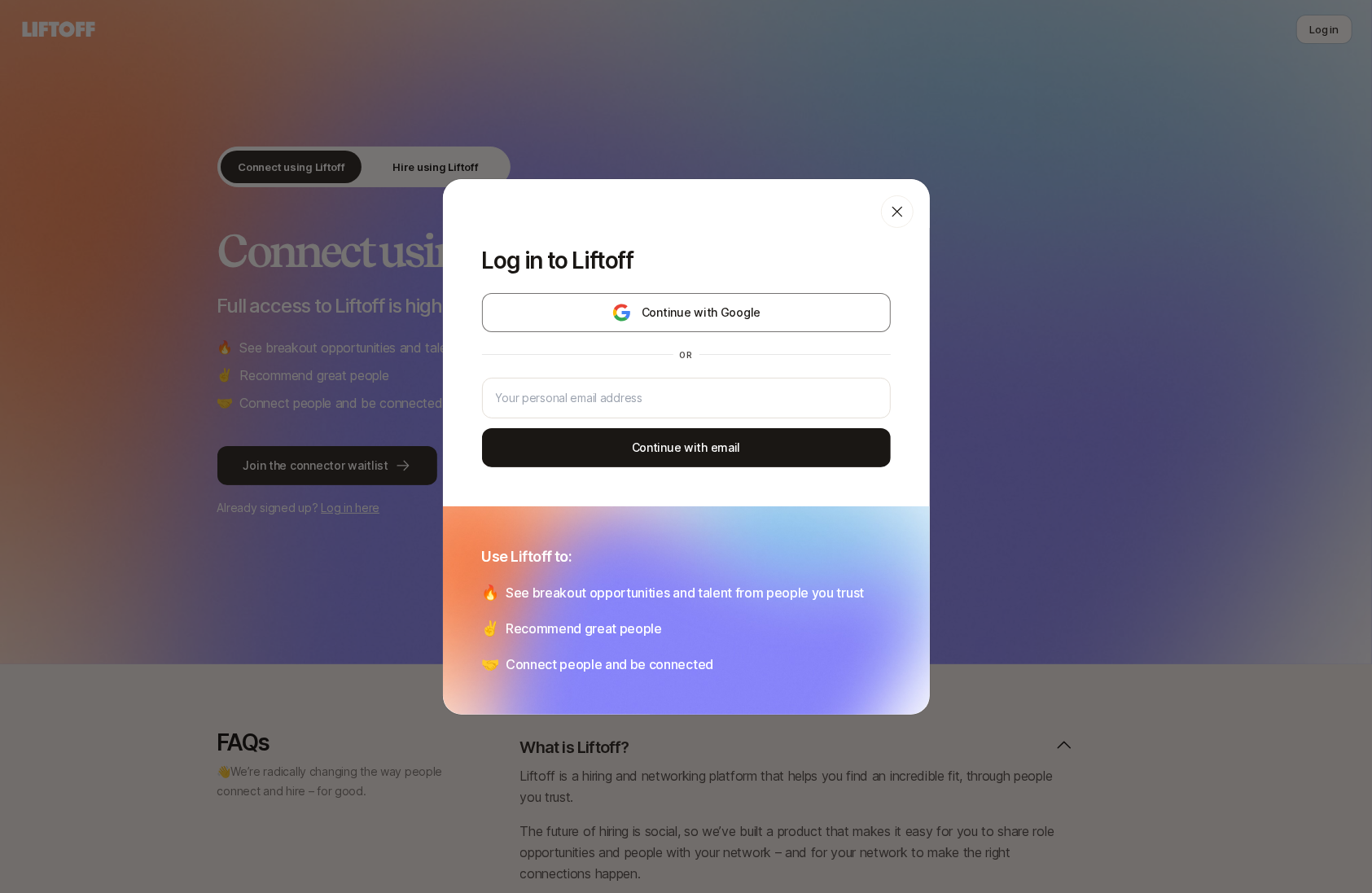
click at [898, 212] on icon at bounding box center [896, 211] width 11 height 11
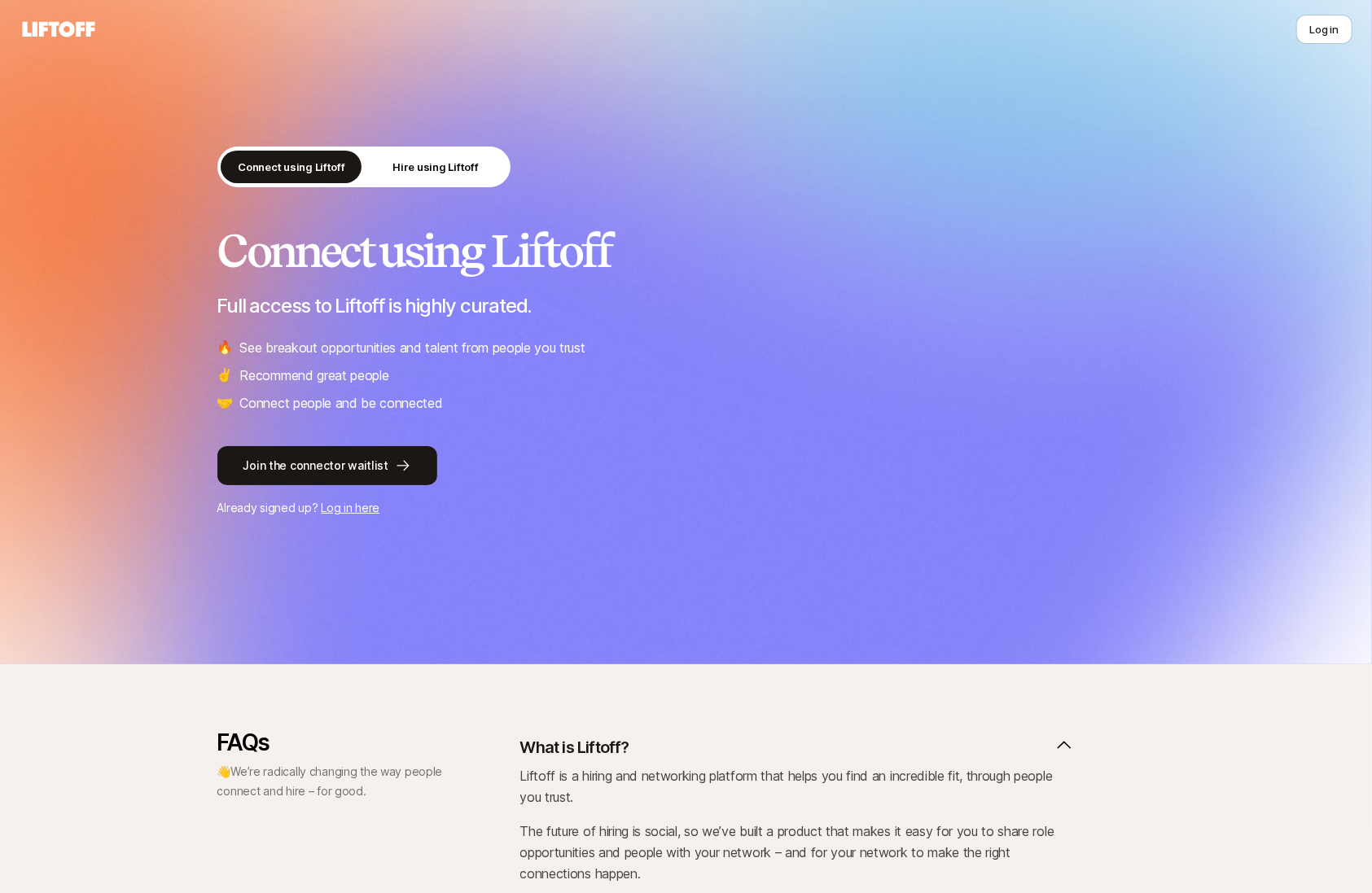
click at [350, 510] on link "Log in here" at bounding box center [349, 507] width 59 height 13
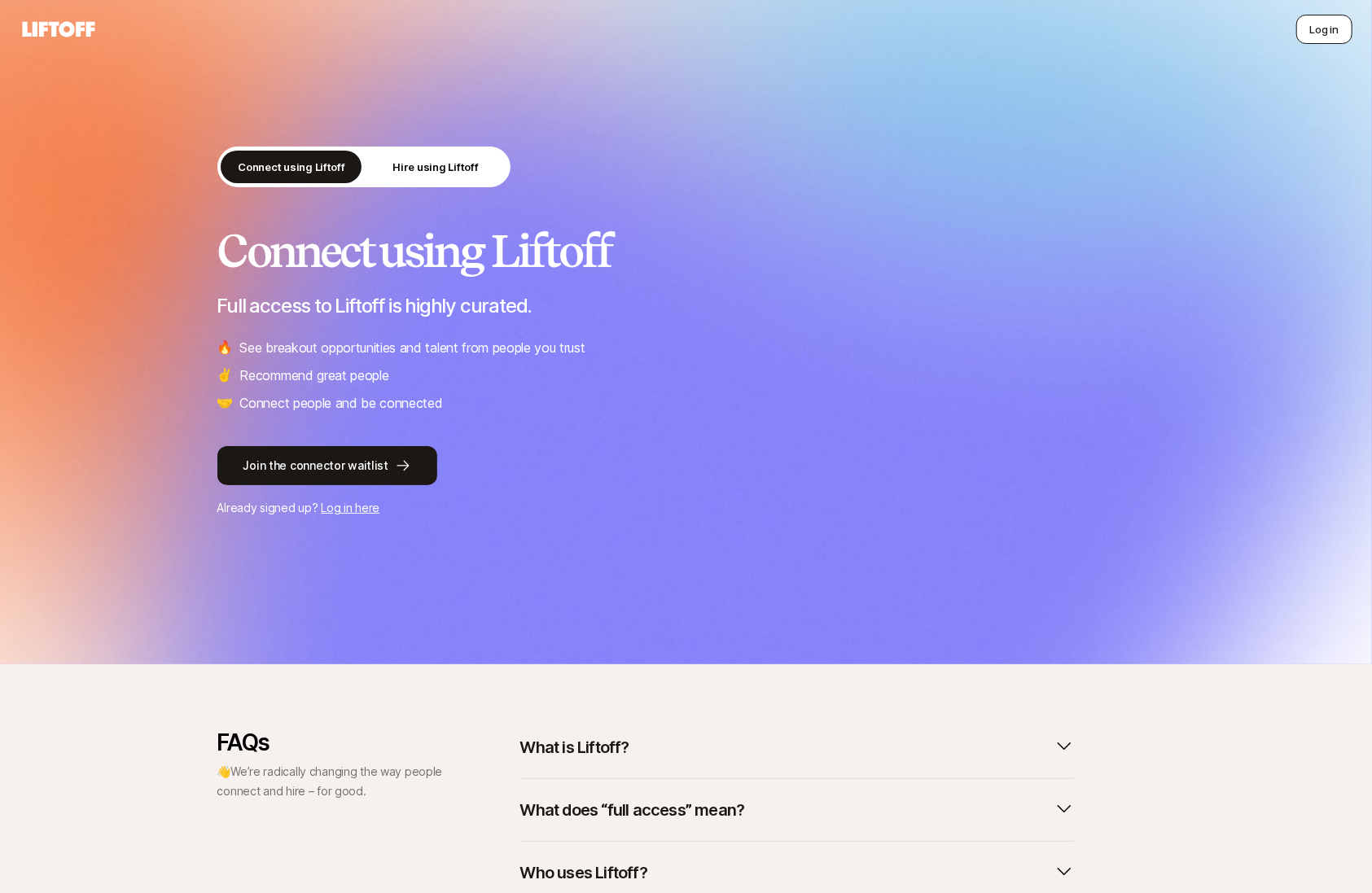
click at [1316, 28] on button "Log in" at bounding box center [1324, 29] width 57 height 30
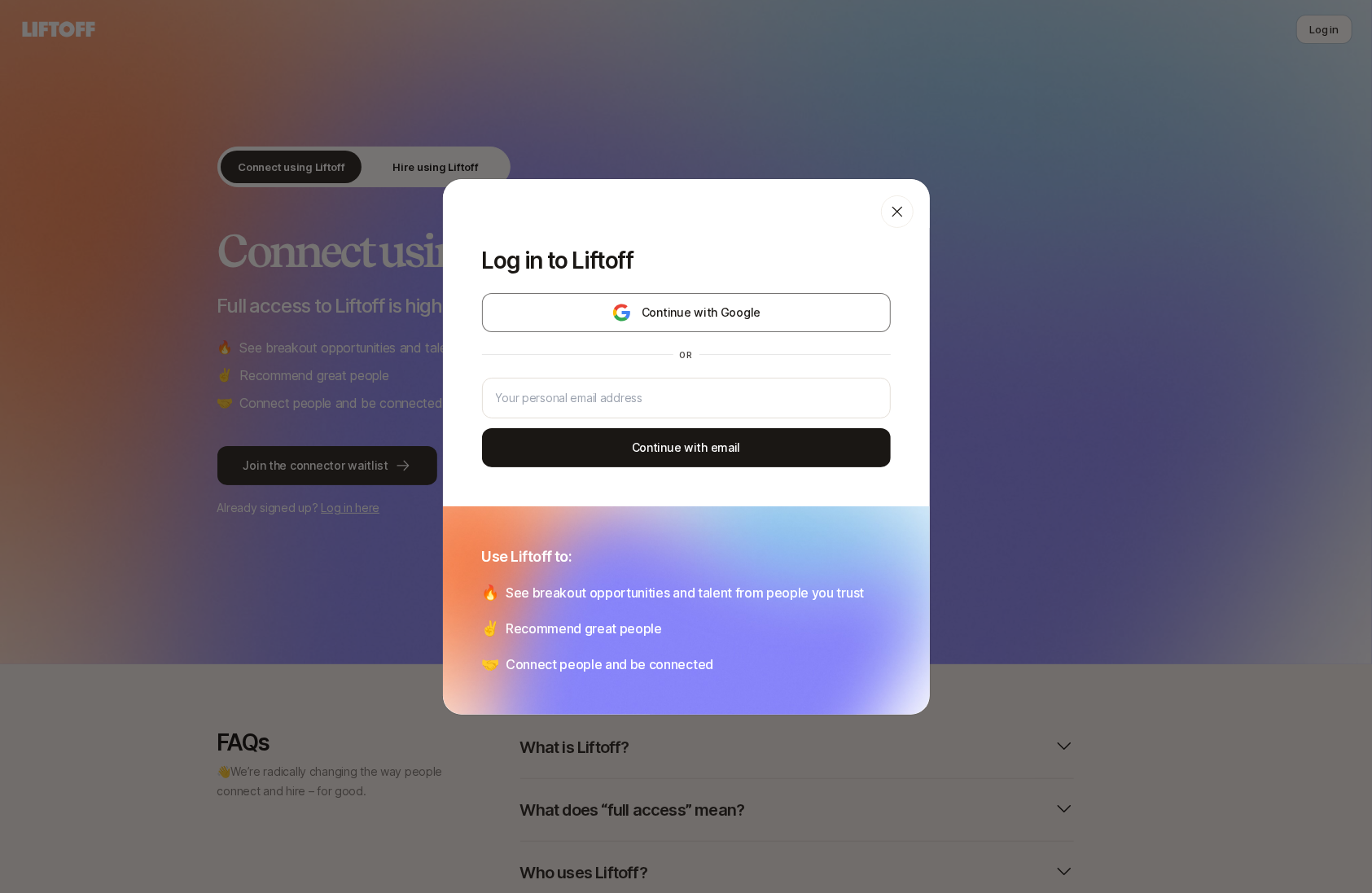
click at [901, 211] on icon at bounding box center [897, 211] width 16 height 16
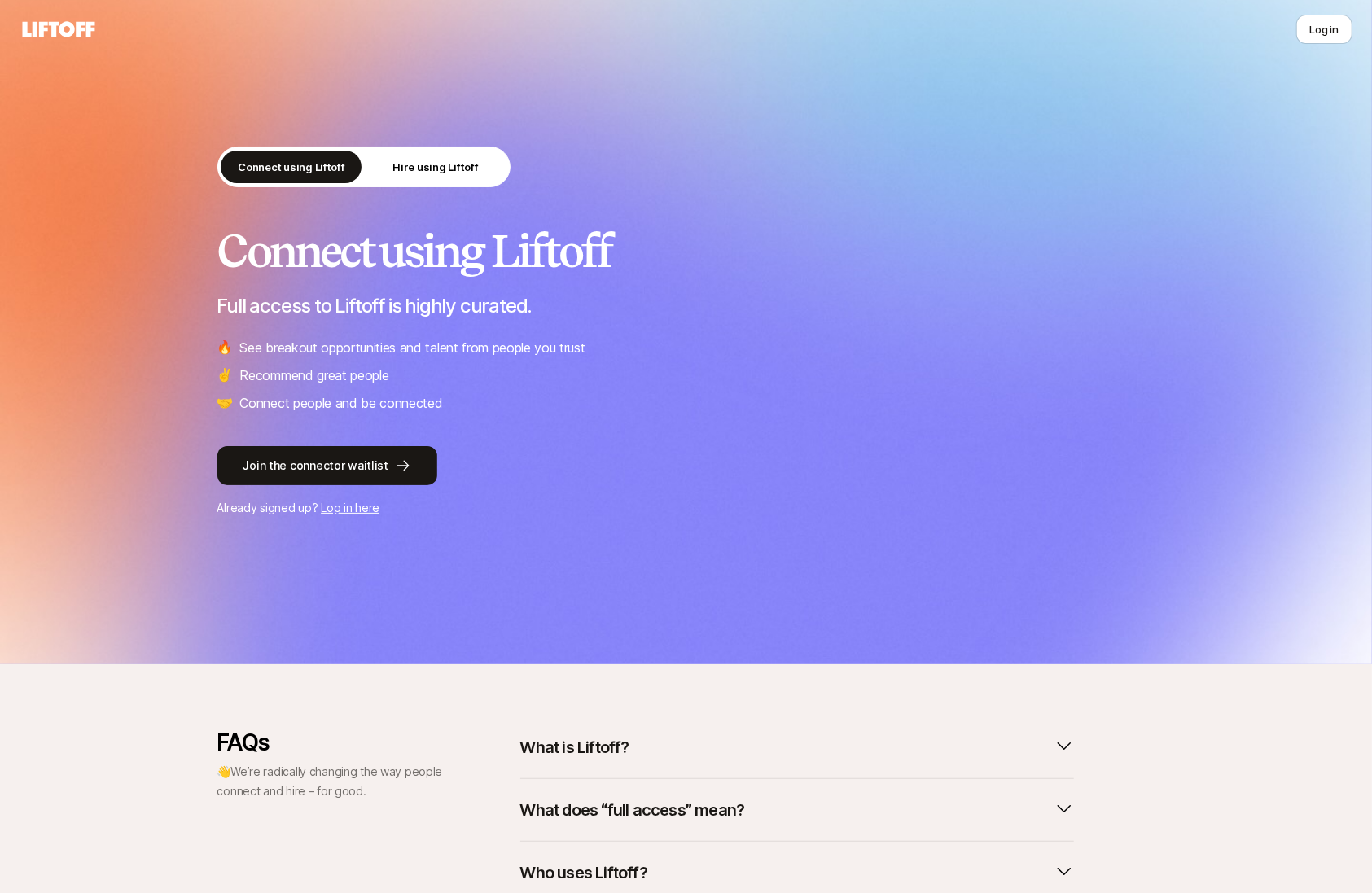
click at [365, 505] on link "Log in here" at bounding box center [349, 507] width 59 height 13
click at [1337, 37] on button "Log in" at bounding box center [1324, 29] width 57 height 30
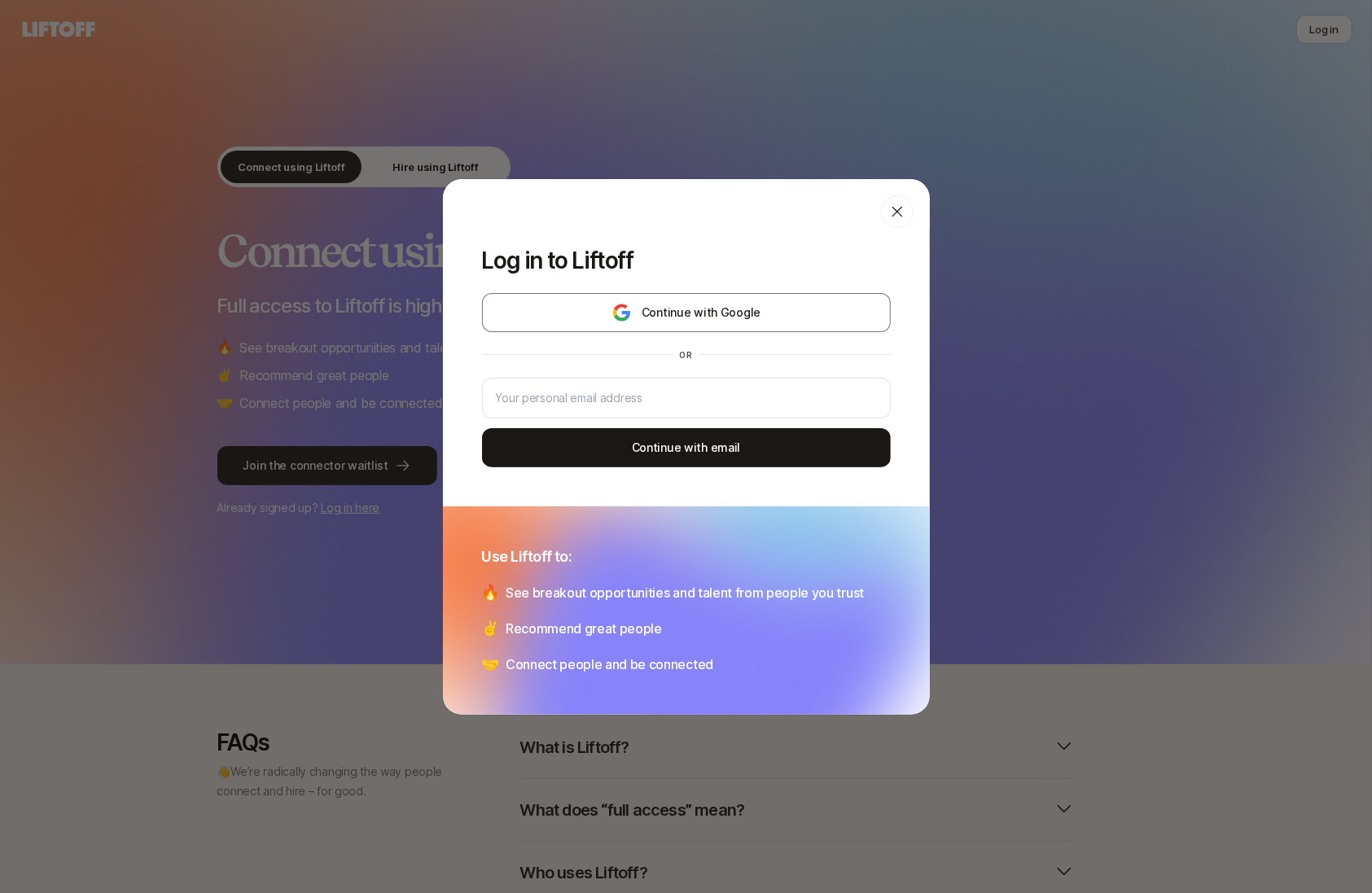
click at [903, 217] on icon at bounding box center [897, 211] width 16 height 16
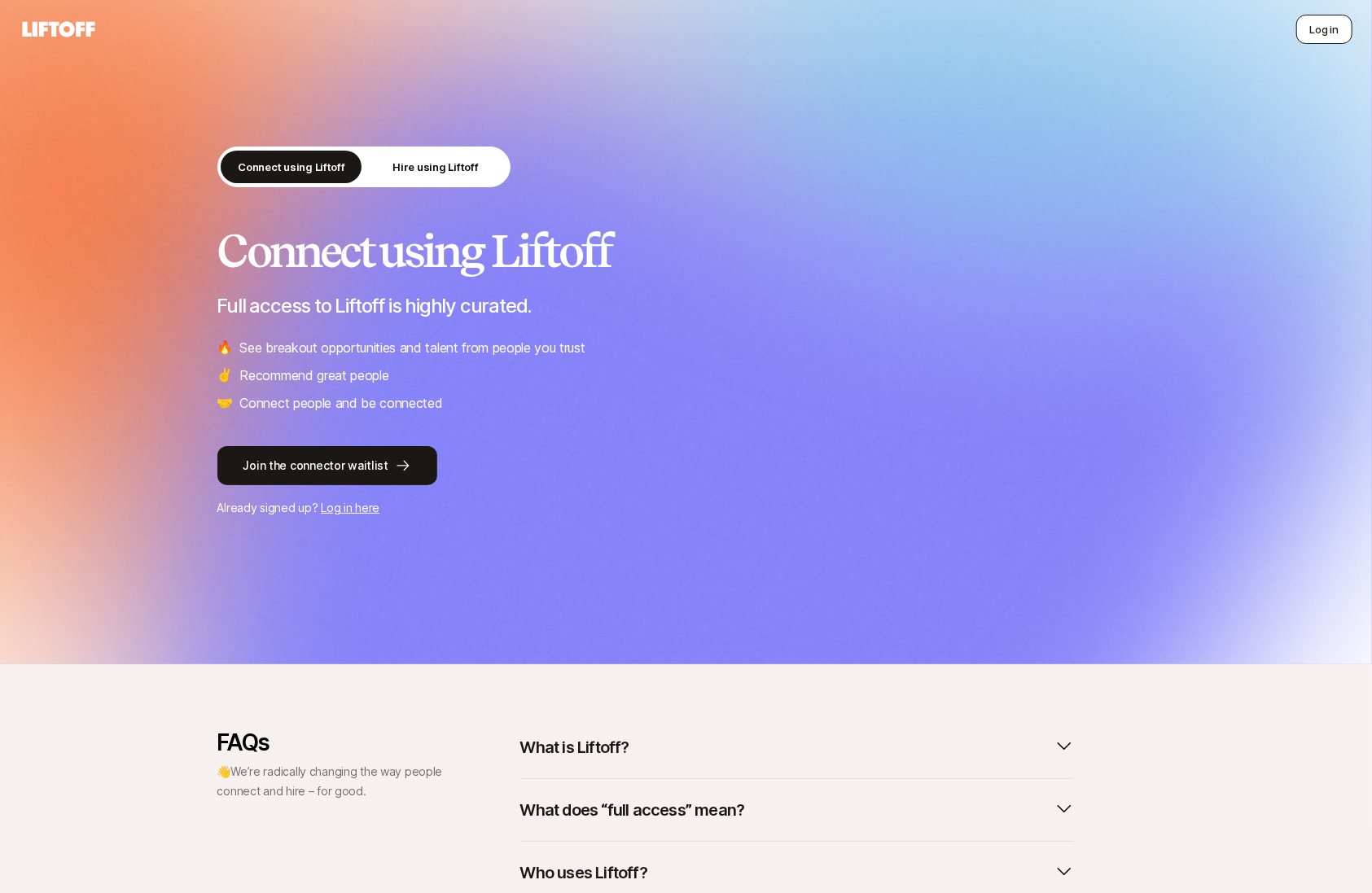
click at [1333, 34] on button "Log in" at bounding box center [1324, 29] width 57 height 30
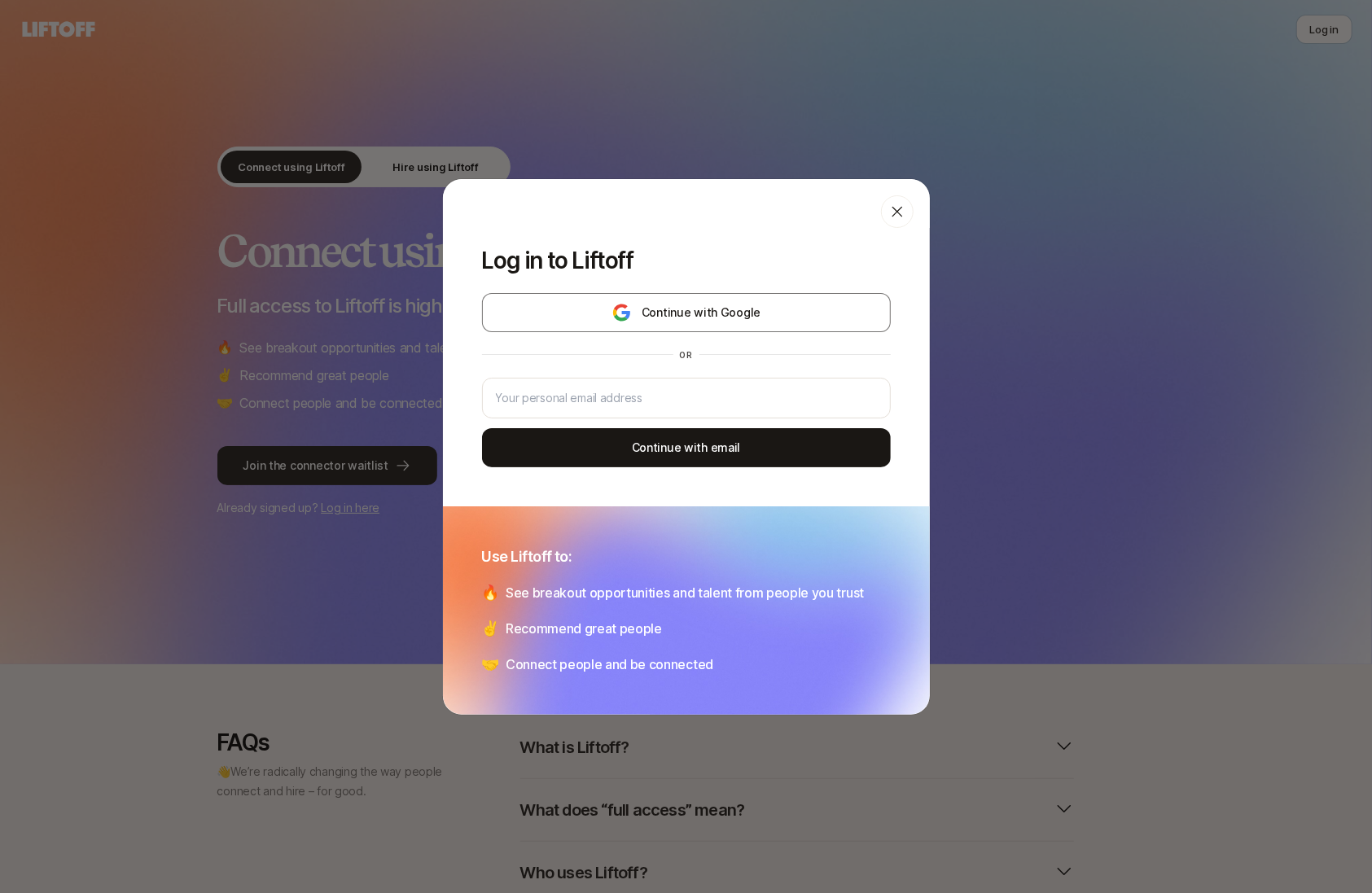
click at [904, 219] on icon at bounding box center [897, 211] width 16 height 16
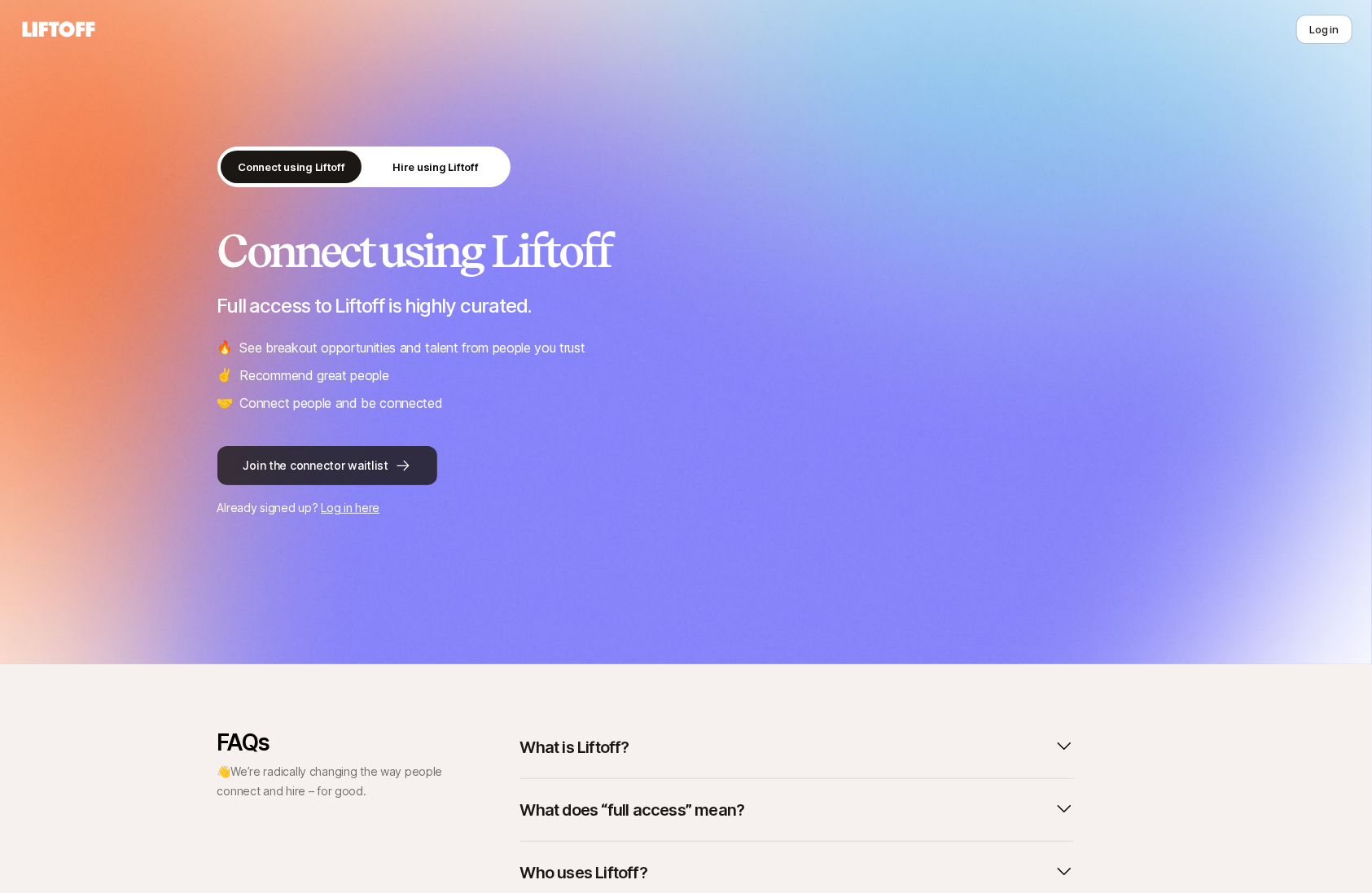
click at [308, 469] on button "Join the connector waitlist" at bounding box center [327, 465] width 220 height 39
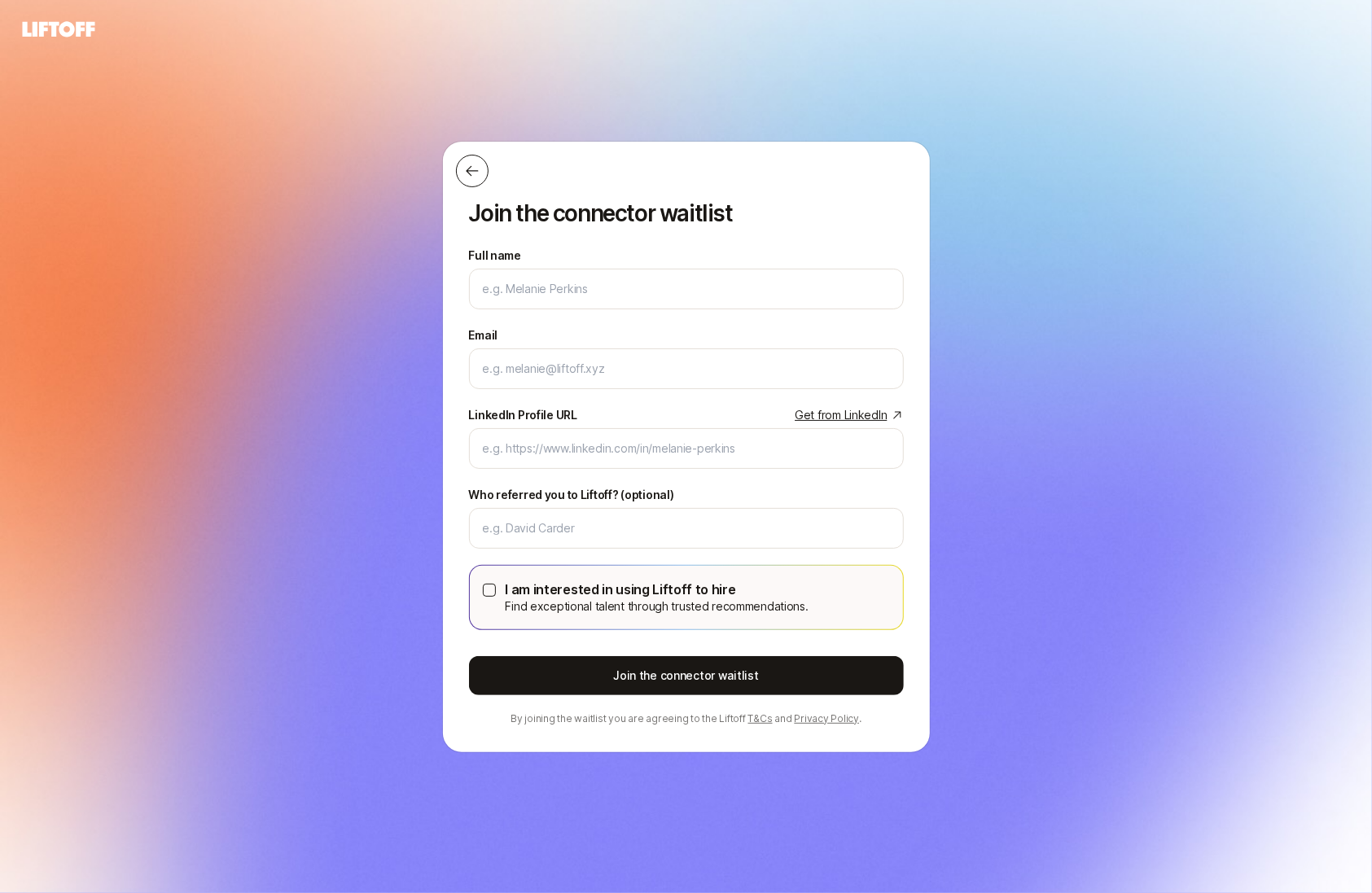
click at [474, 172] on icon at bounding box center [471, 170] width 12 height 11
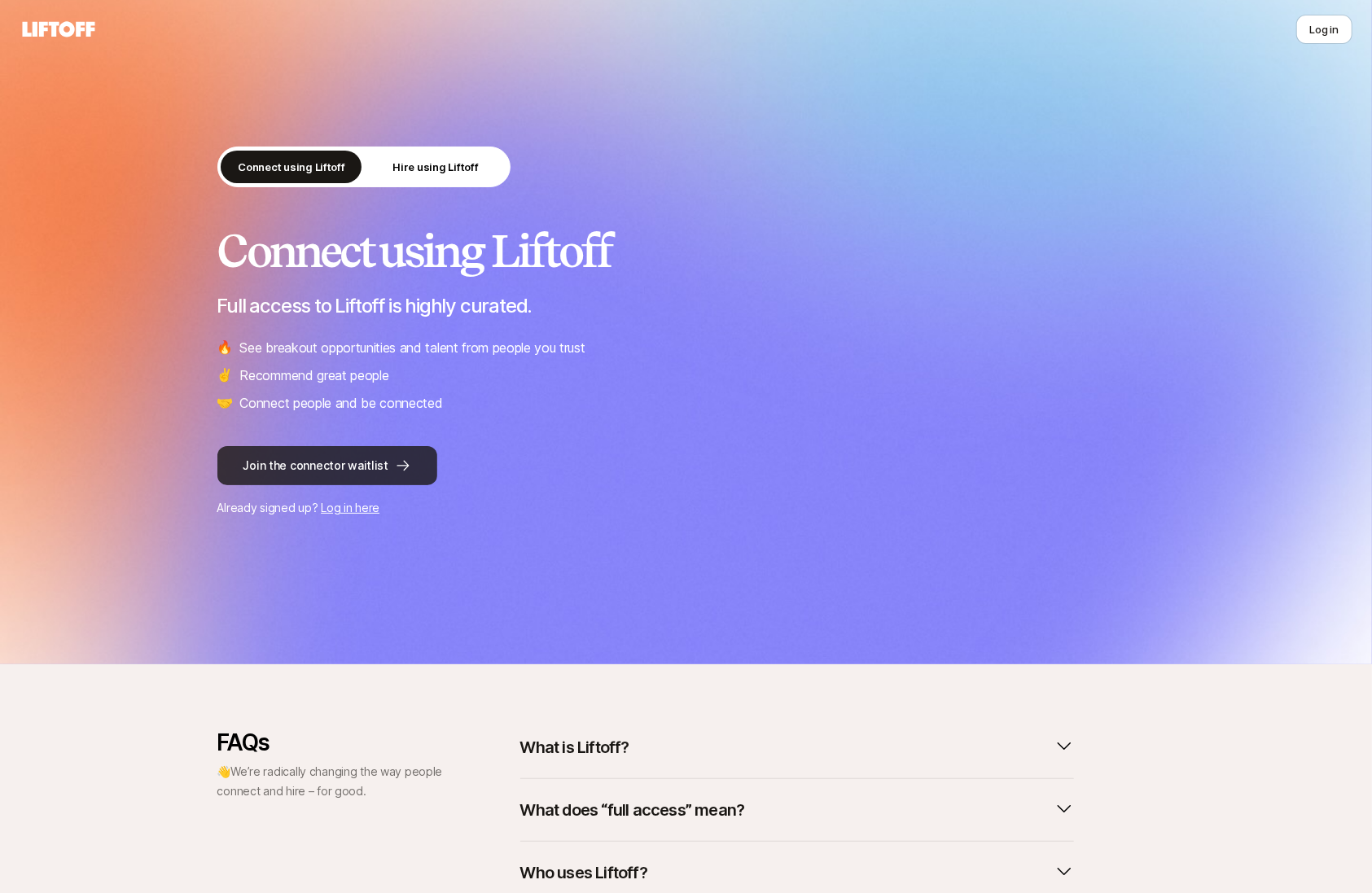
click at [337, 459] on button "Join the connector waitlist" at bounding box center [327, 465] width 220 height 39
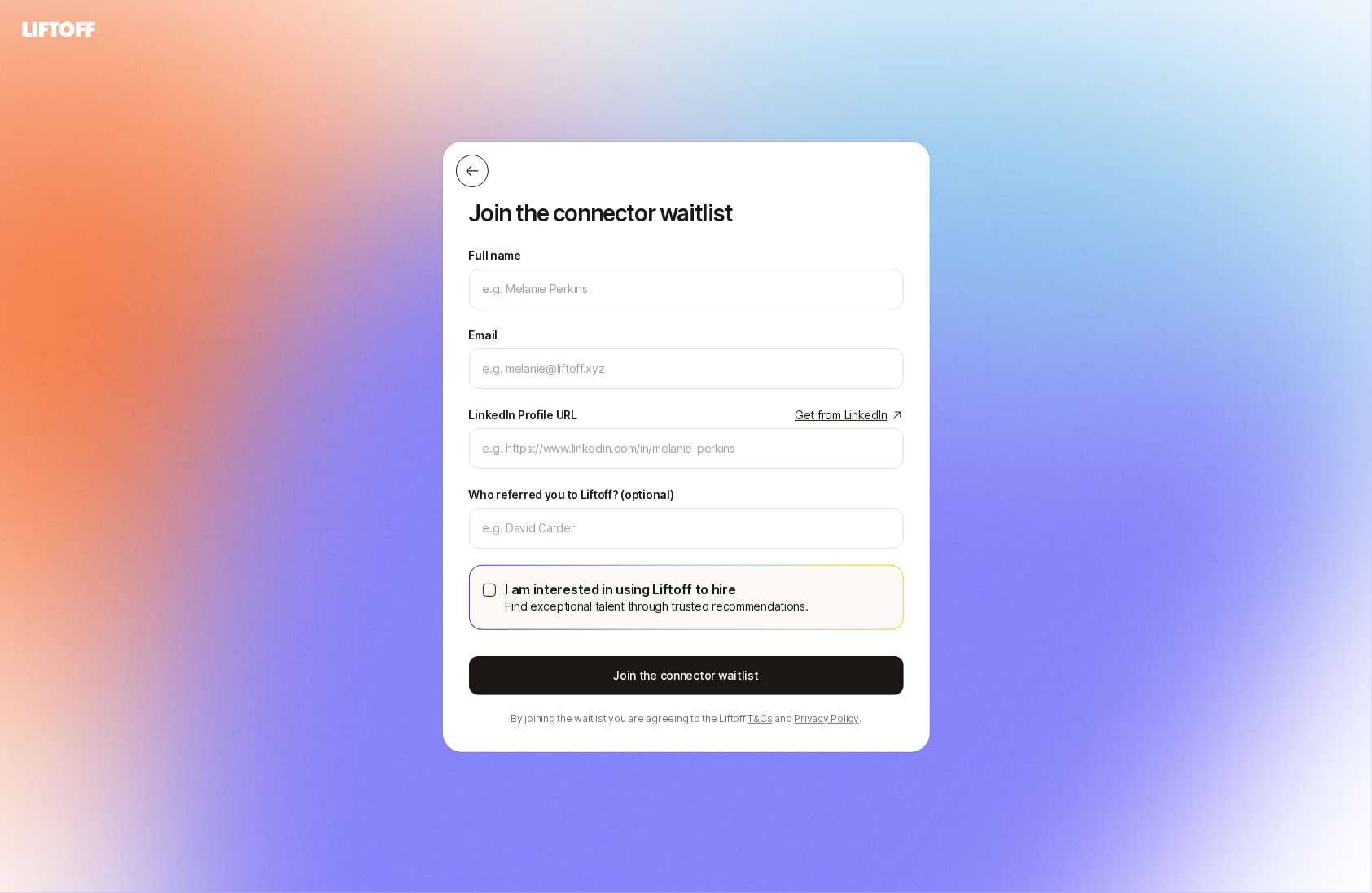
click at [475, 170] on icon at bounding box center [472, 171] width 16 height 16
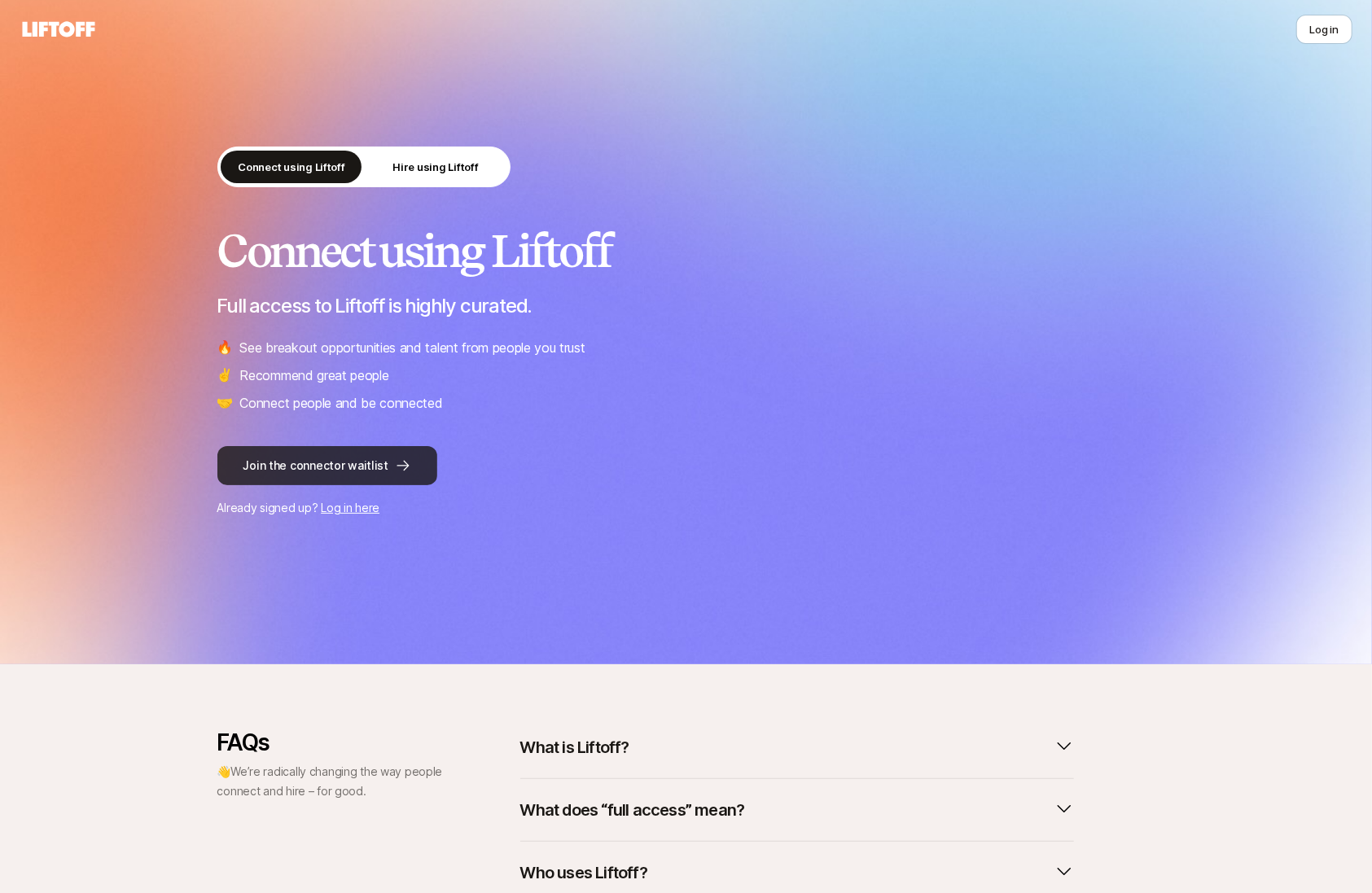
click at [325, 459] on button "Join the connector waitlist" at bounding box center [327, 465] width 220 height 39
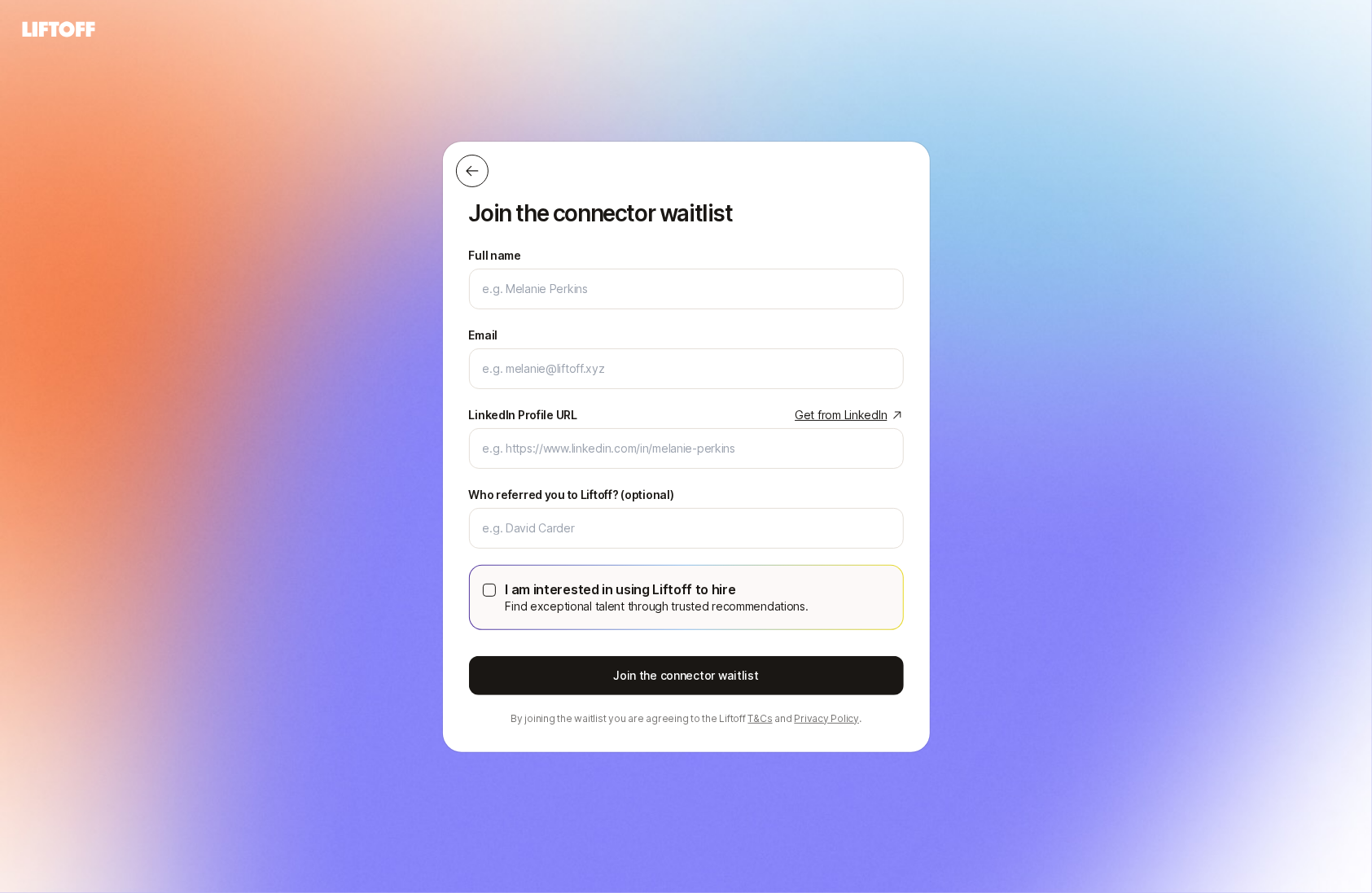
click at [470, 166] on icon at bounding box center [472, 171] width 16 height 16
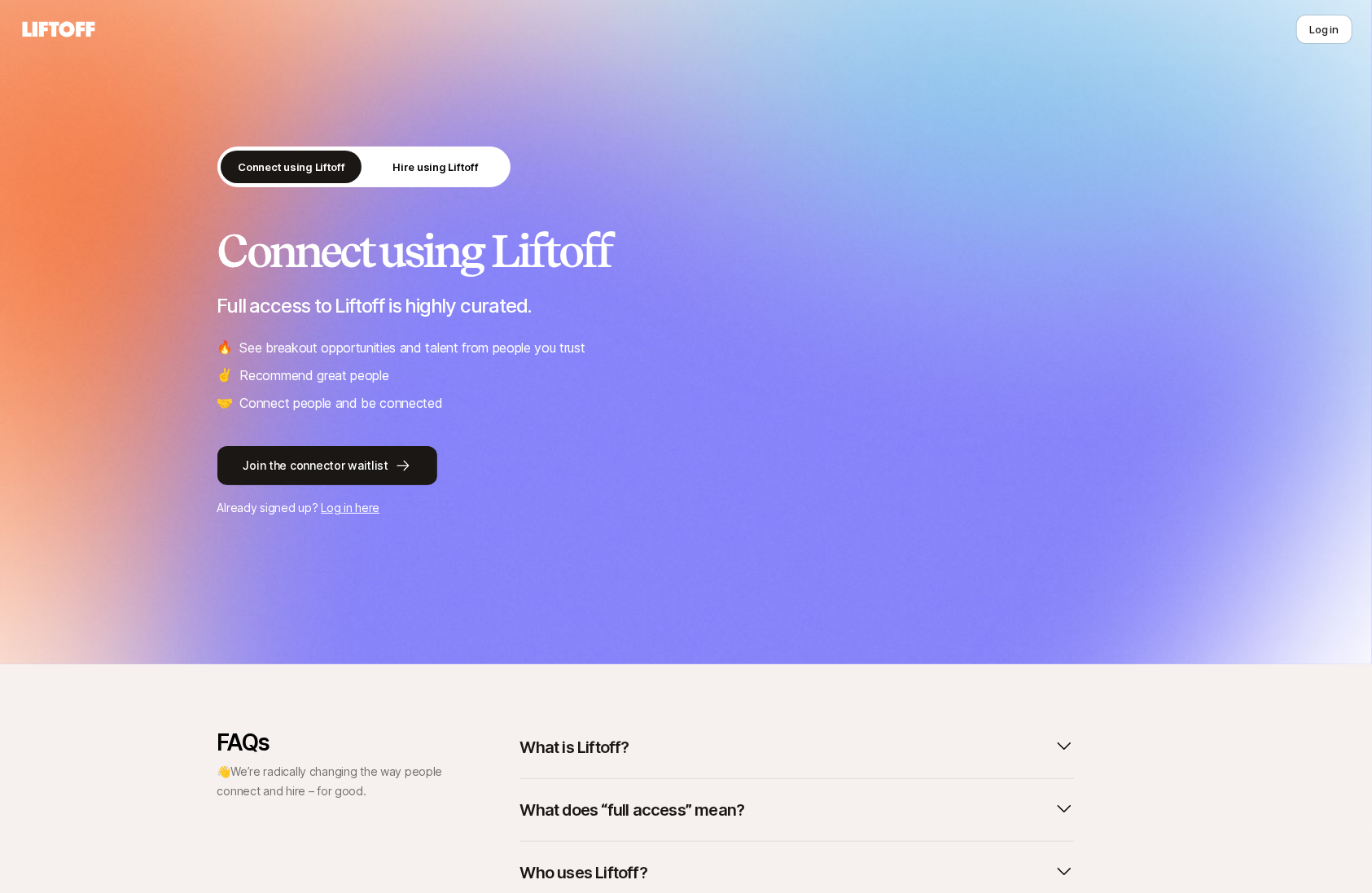
click at [653, 377] on li "✌️ Recommend great people" at bounding box center [687, 375] width 938 height 21
click at [421, 180] on button "Hire using Liftoff" at bounding box center [436, 167] width 141 height 33
